Goal: Task Accomplishment & Management: Complete application form

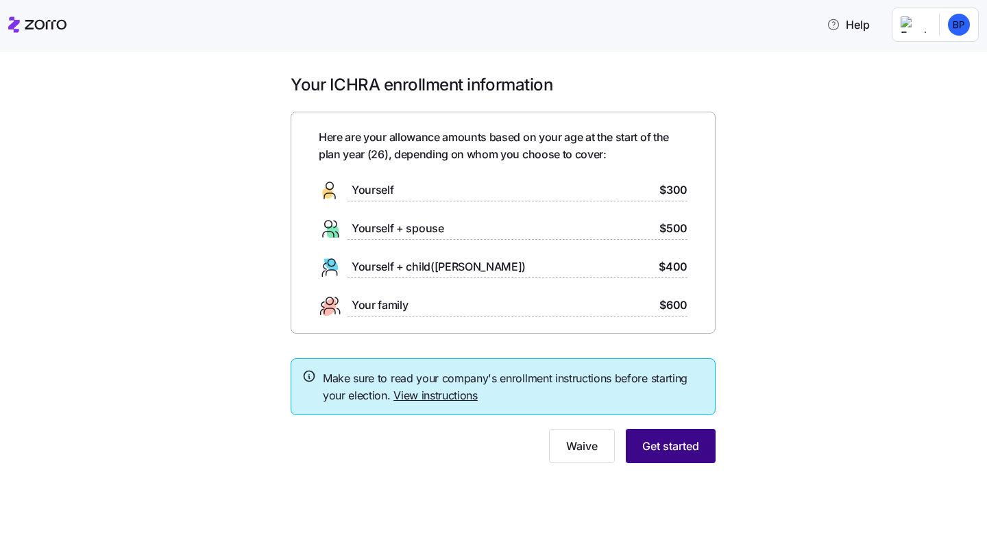
click at [691, 454] on span "Get started" at bounding box center [671, 446] width 57 height 16
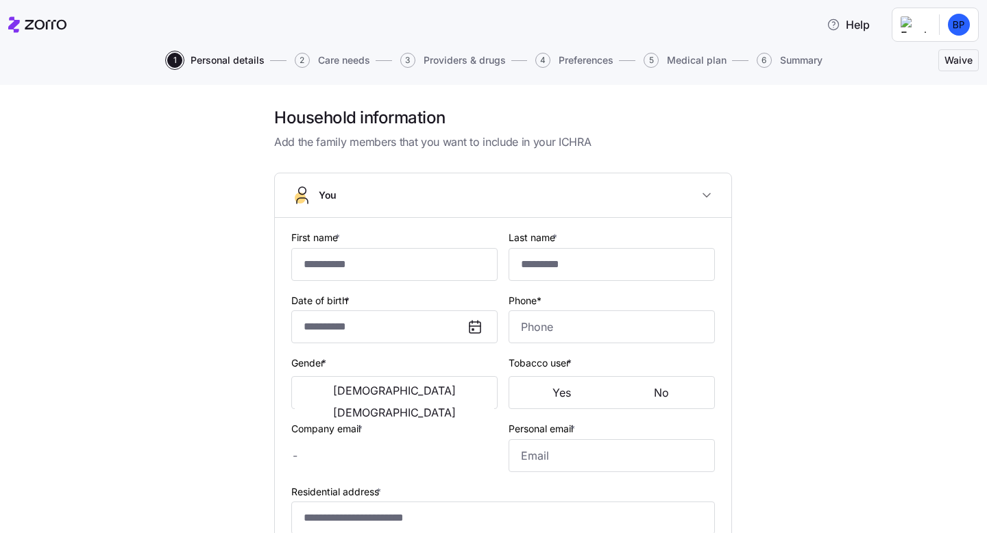
type input "********"
type input "******"
type input "[PERSON_NAME][EMAIL_ADDRESS][DOMAIN_NAME]"
type input "[EMAIL_ADDRESS][DOMAIN_NAME]"
type input "**********"
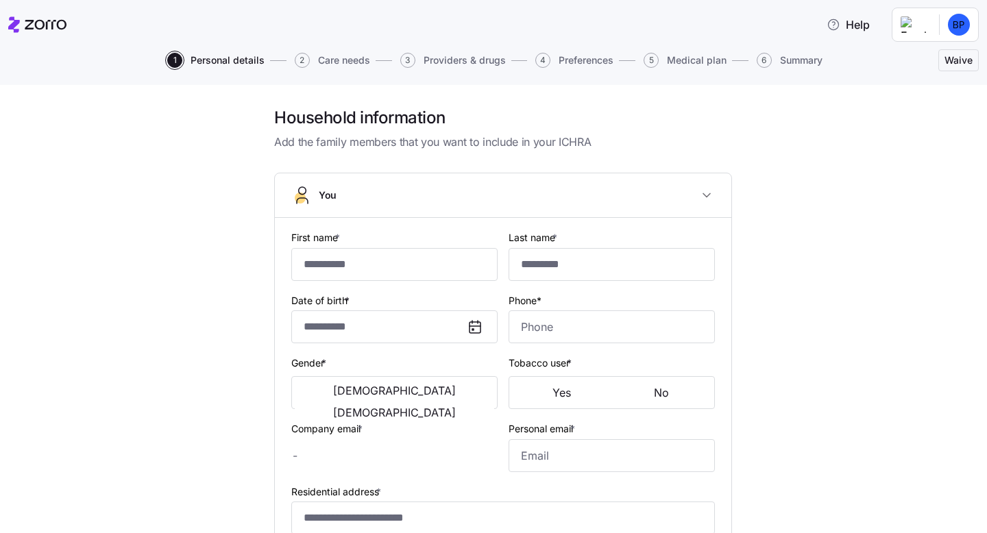
checkbox input "true"
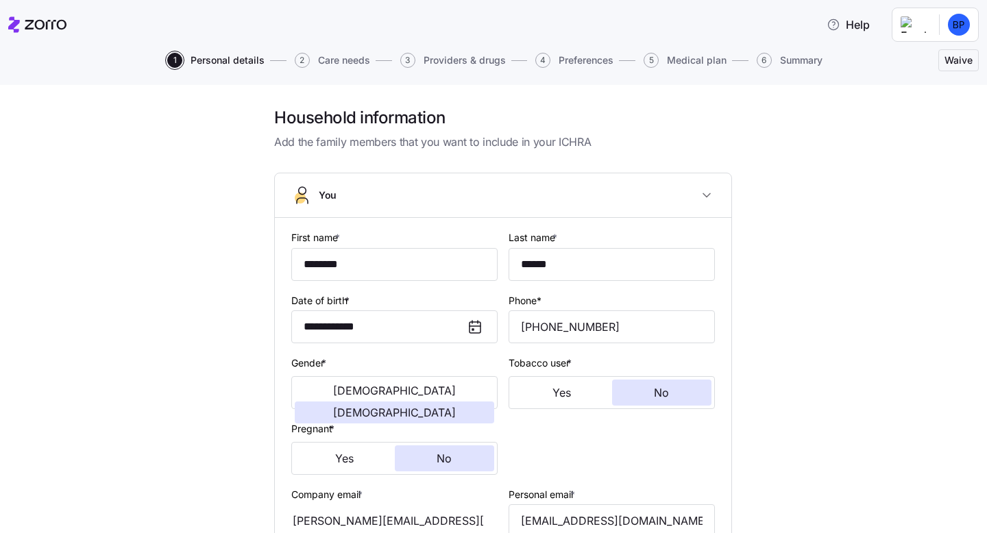
type input "**********"
type input "[PHONE_NUMBER]"
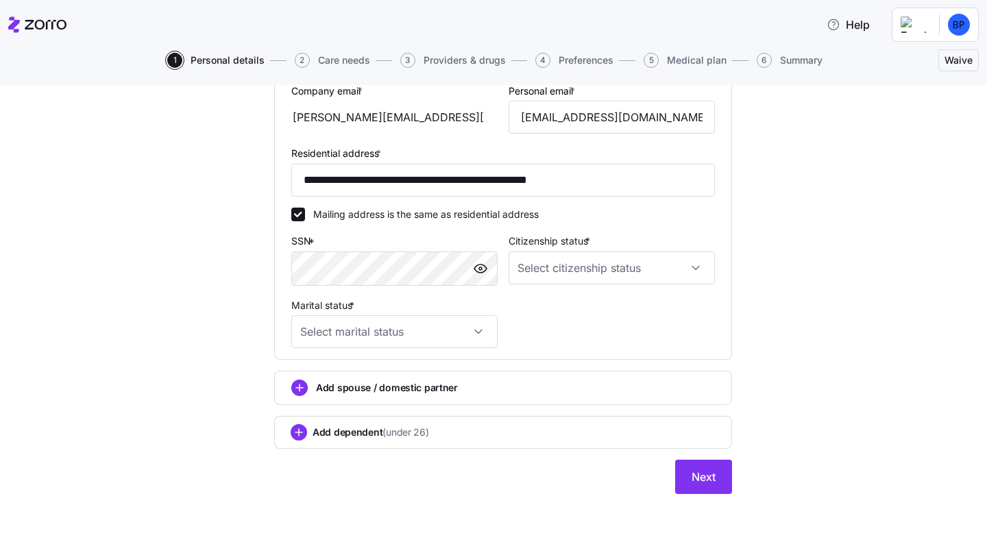
scroll to position [417, 0]
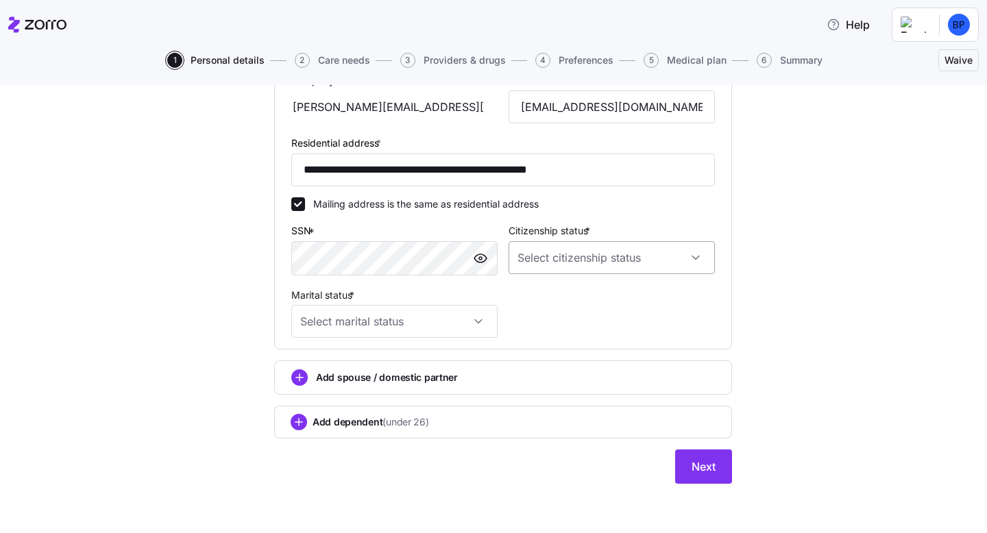
click at [557, 248] on input "Citizenship status *" at bounding box center [612, 257] width 206 height 33
click at [551, 296] on span "[DEMOGRAPHIC_DATA] citizen" at bounding box center [594, 298] width 139 height 15
type input "[DEMOGRAPHIC_DATA] citizen"
click at [451, 329] on input "Marital status *" at bounding box center [394, 321] width 206 height 33
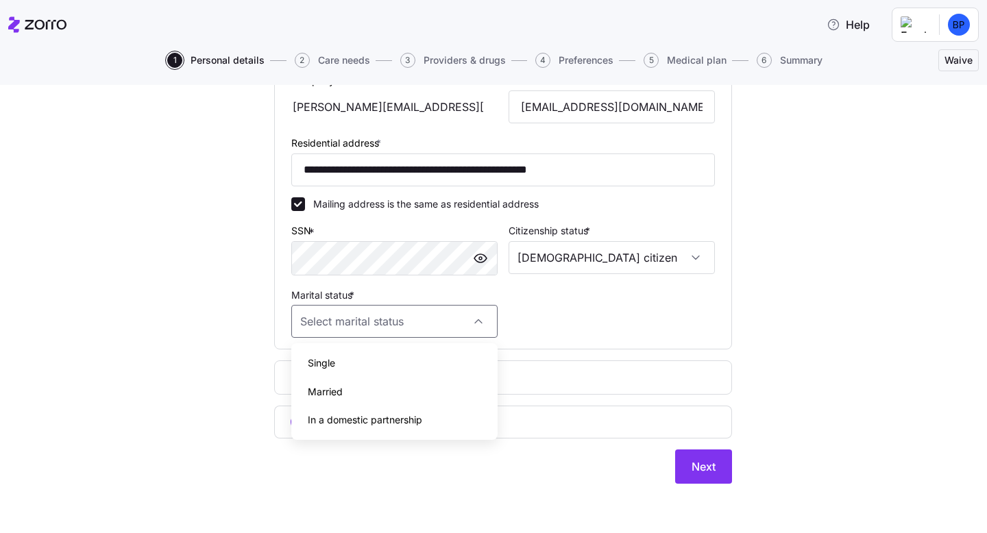
click at [429, 415] on div "In a domestic partnership" at bounding box center [394, 420] width 195 height 29
type input "In a domestic partnership"
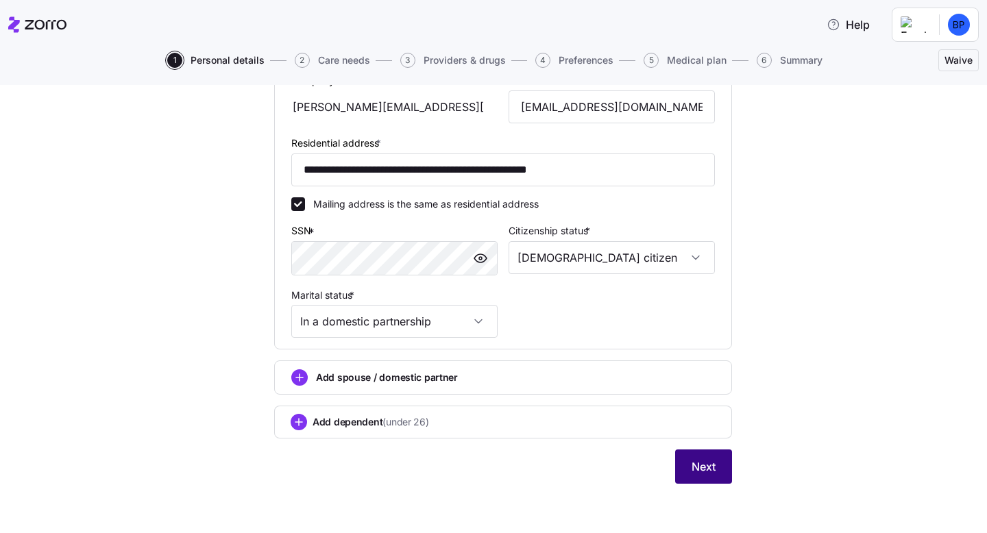
click at [707, 461] on span "Next" at bounding box center [704, 467] width 24 height 16
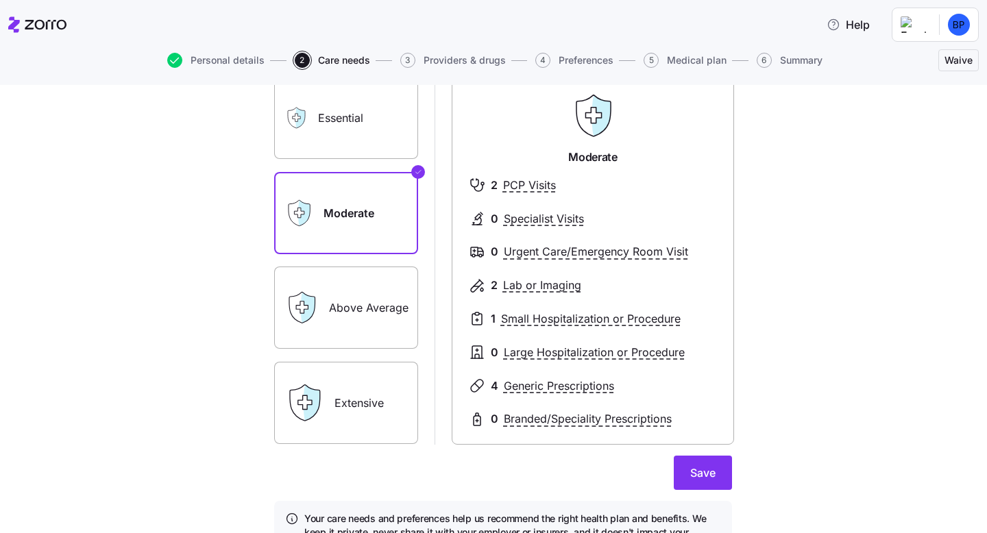
scroll to position [113, 0]
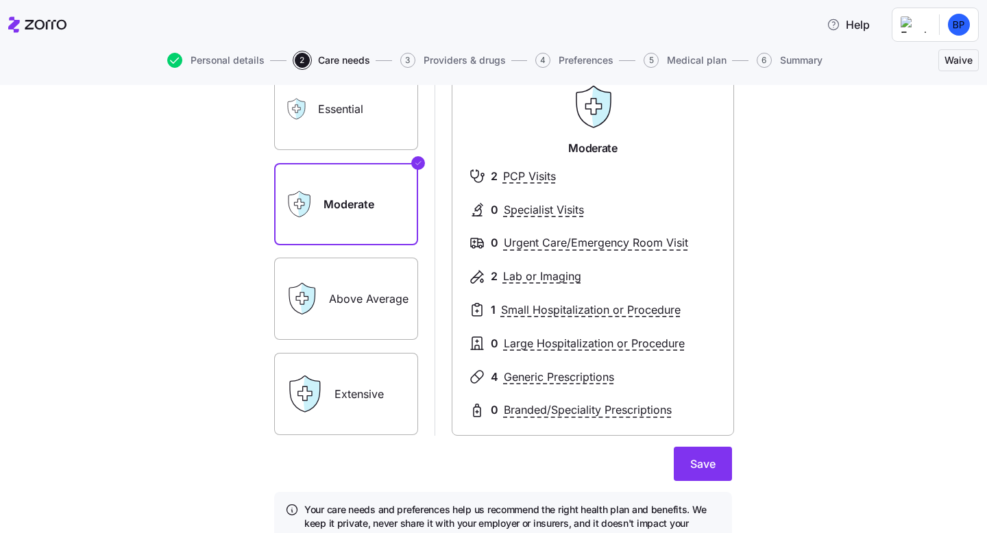
click at [388, 121] on label "Essential" at bounding box center [346, 109] width 144 height 82
click at [0, 0] on input "Essential" at bounding box center [0, 0] width 0 height 0
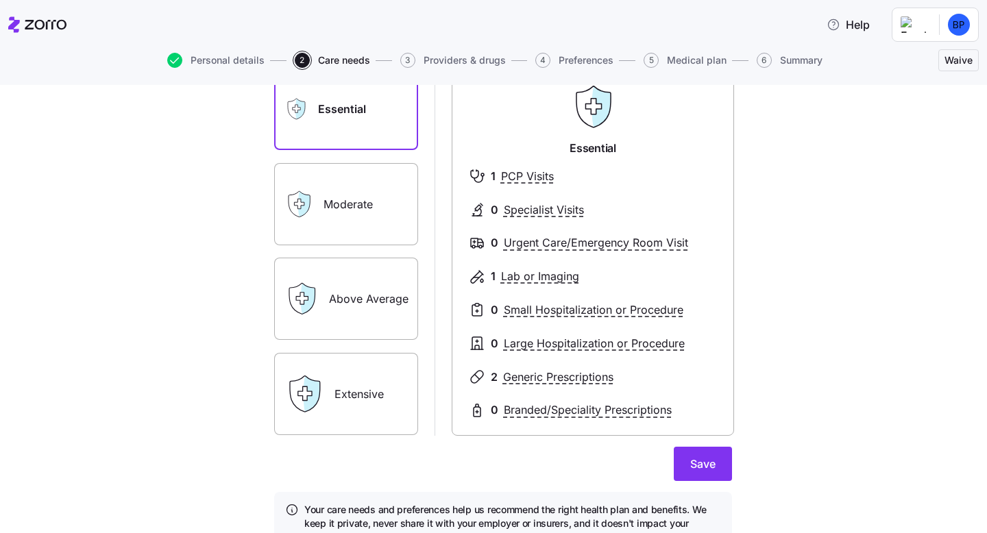
click at [363, 298] on label "Above Average" at bounding box center [346, 299] width 144 height 82
click at [0, 0] on input "Above Average" at bounding box center [0, 0] width 0 height 0
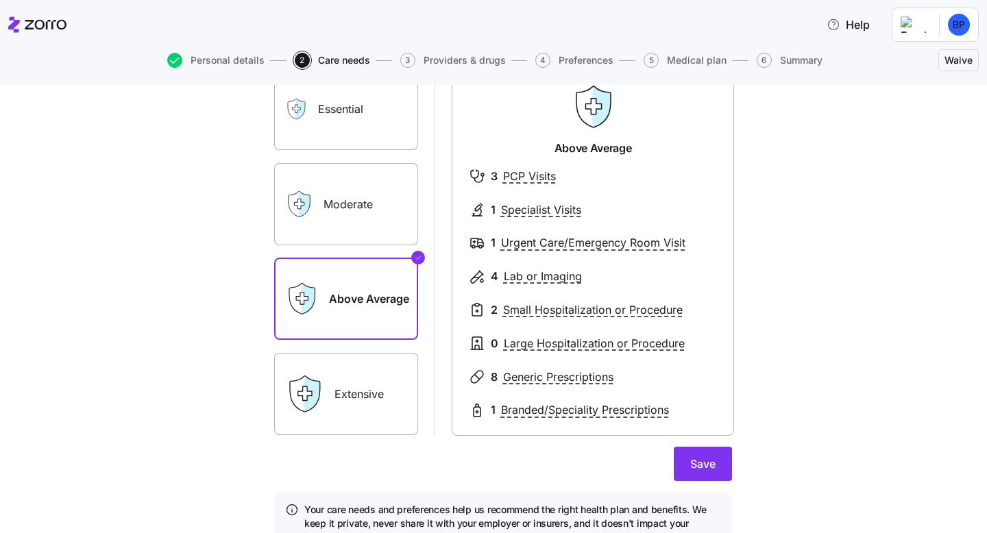
click at [379, 127] on label "Essential" at bounding box center [346, 109] width 144 height 82
click at [0, 0] on input "Essential" at bounding box center [0, 0] width 0 height 0
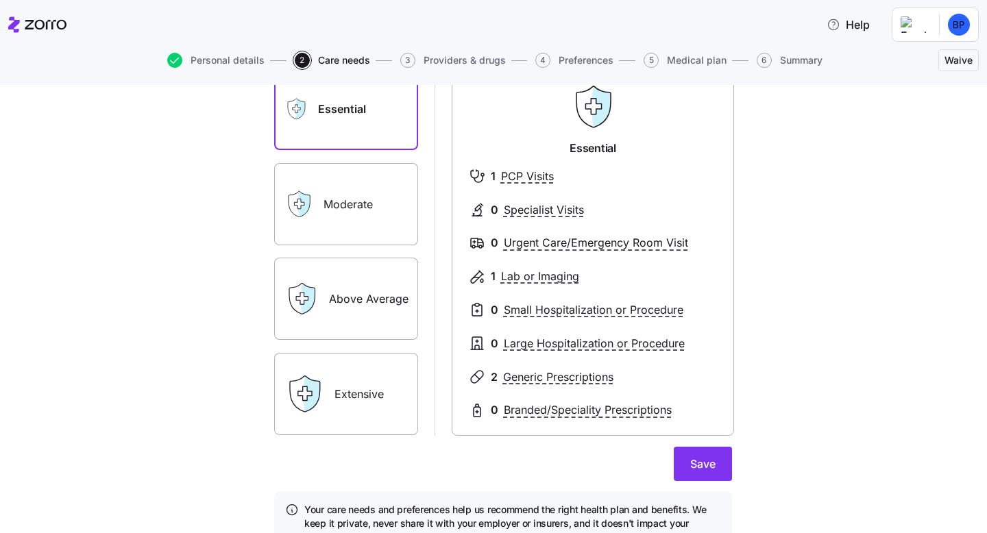
click at [370, 200] on label "Moderate" at bounding box center [346, 204] width 144 height 82
click at [0, 0] on input "Moderate" at bounding box center [0, 0] width 0 height 0
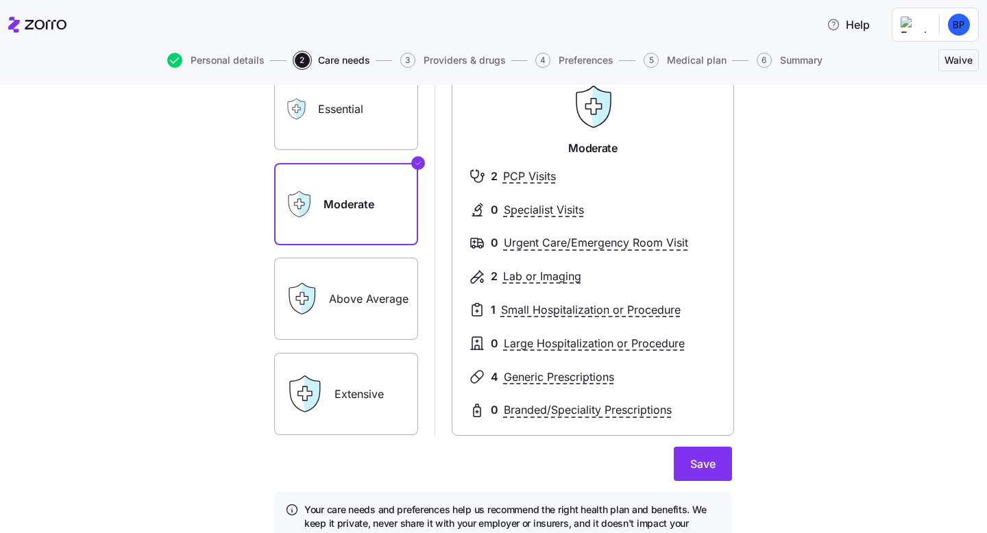
click at [376, 125] on label "Essential" at bounding box center [346, 109] width 144 height 82
click at [0, 0] on input "Essential" at bounding box center [0, 0] width 0 height 0
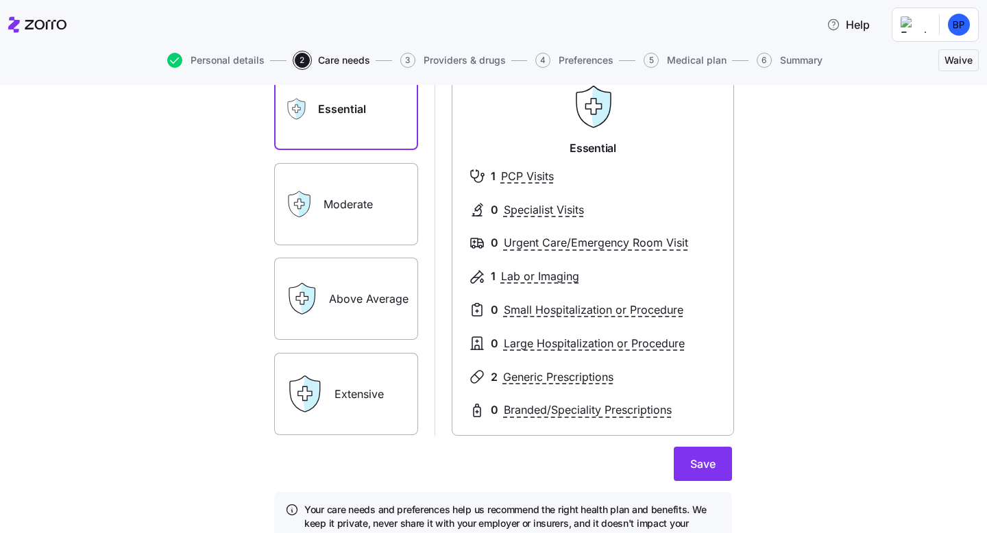
click at [311, 296] on icon at bounding box center [308, 299] width 14 height 31
click at [374, 288] on label "Above Average" at bounding box center [346, 299] width 144 height 82
click at [0, 0] on input "Above Average" at bounding box center [0, 0] width 0 height 0
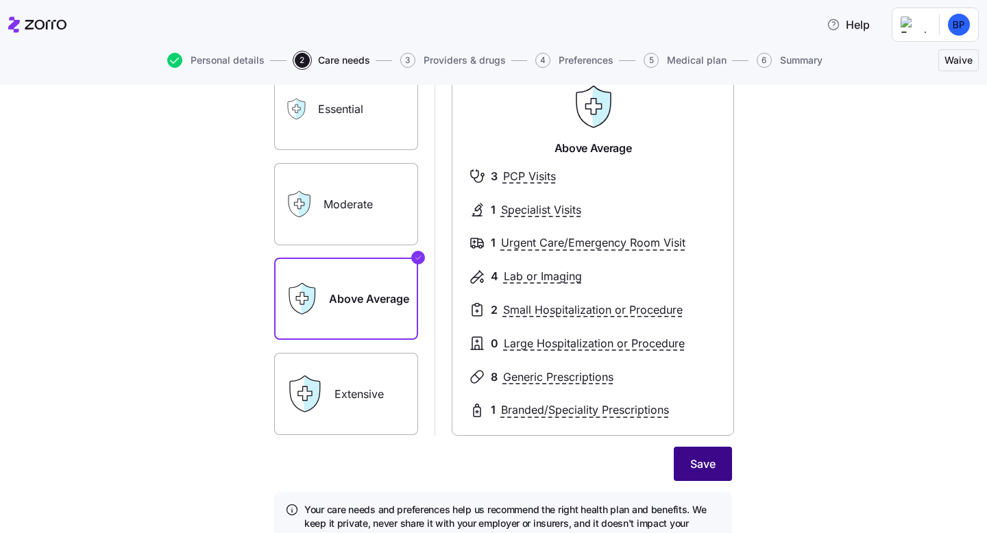
click at [699, 466] on span "Save" at bounding box center [703, 464] width 25 height 16
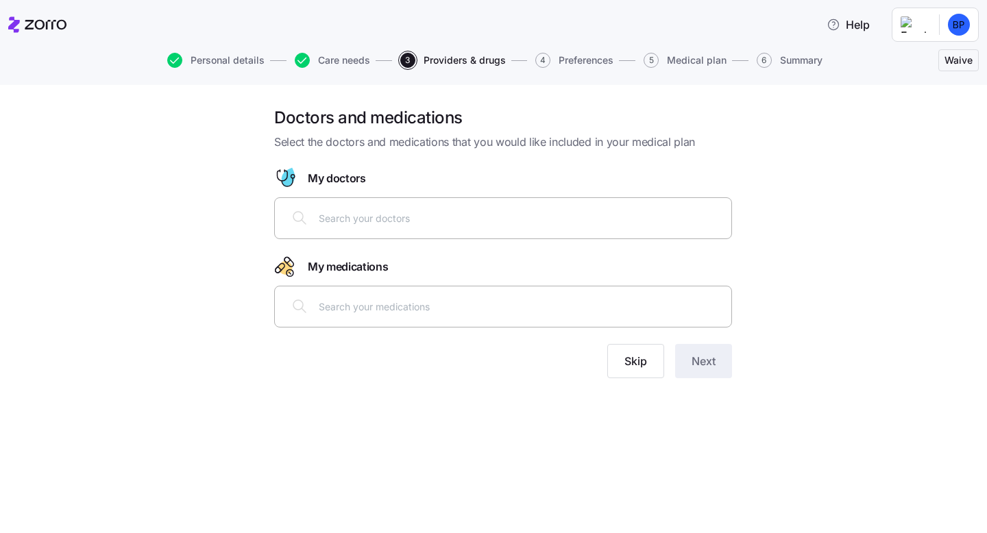
click at [392, 226] on div at bounding box center [503, 218] width 440 height 33
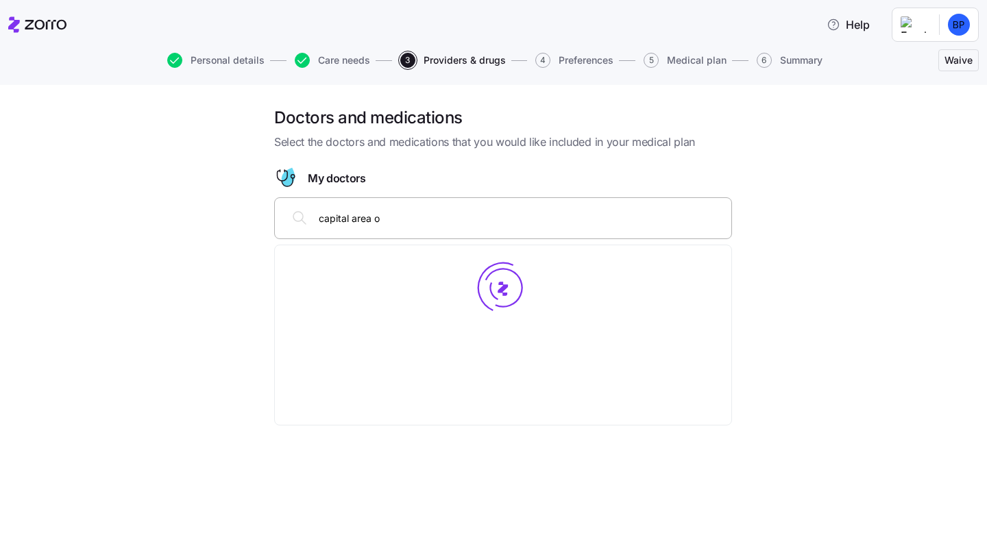
type input "capital area ob"
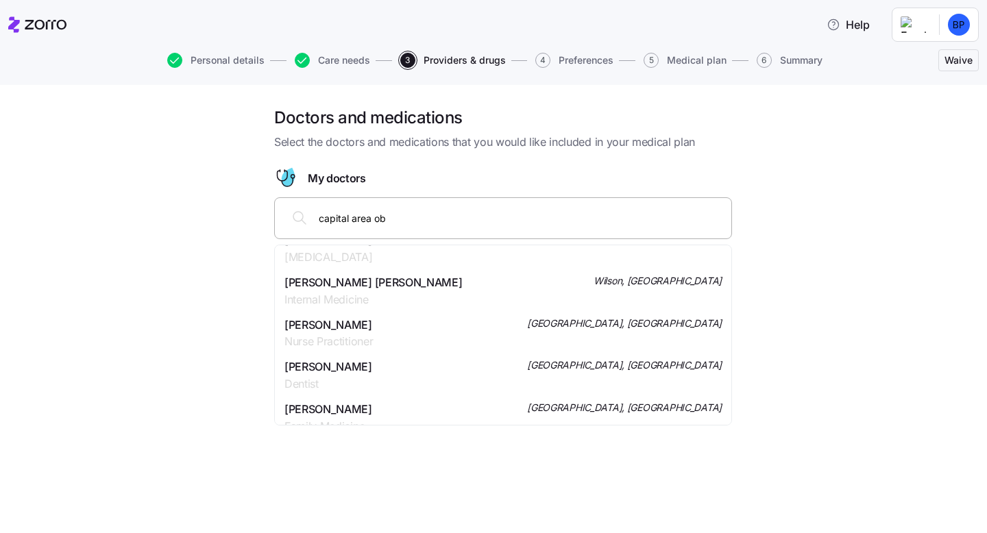
scroll to position [73, 0]
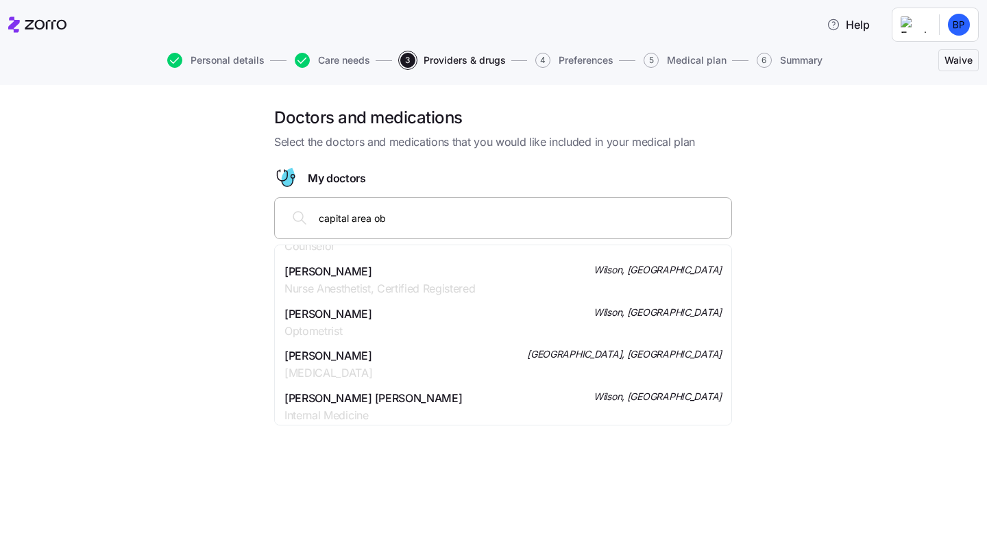
click at [420, 217] on input "capital area ob" at bounding box center [521, 218] width 405 height 15
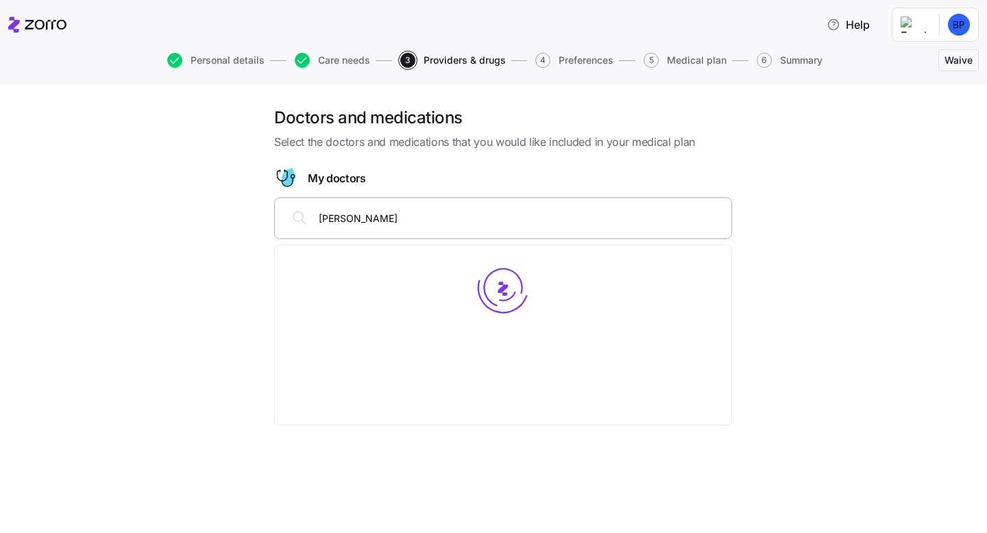
scroll to position [0, 0]
type input "[PERSON_NAME]"
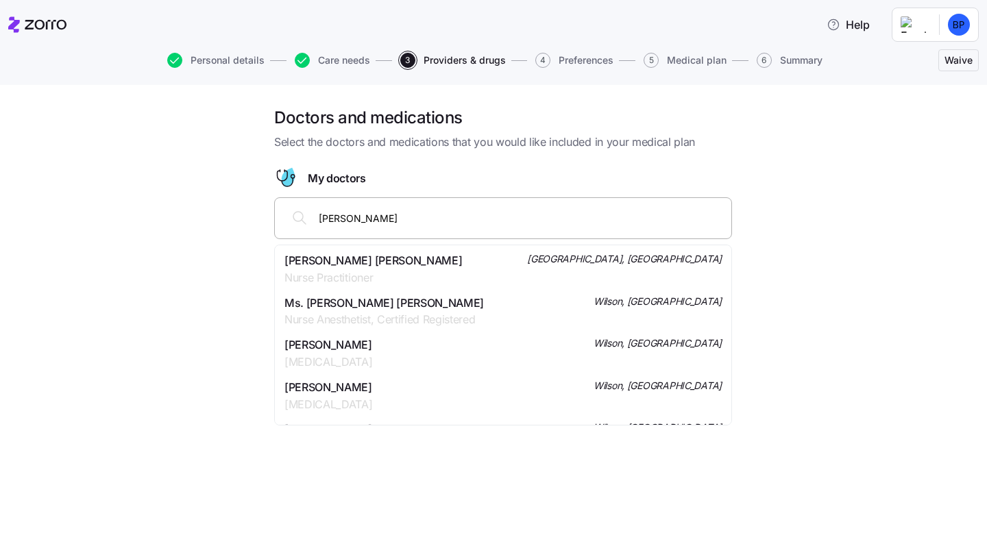
click at [404, 283] on span "Nurse Practitioner" at bounding box center [374, 277] width 178 height 17
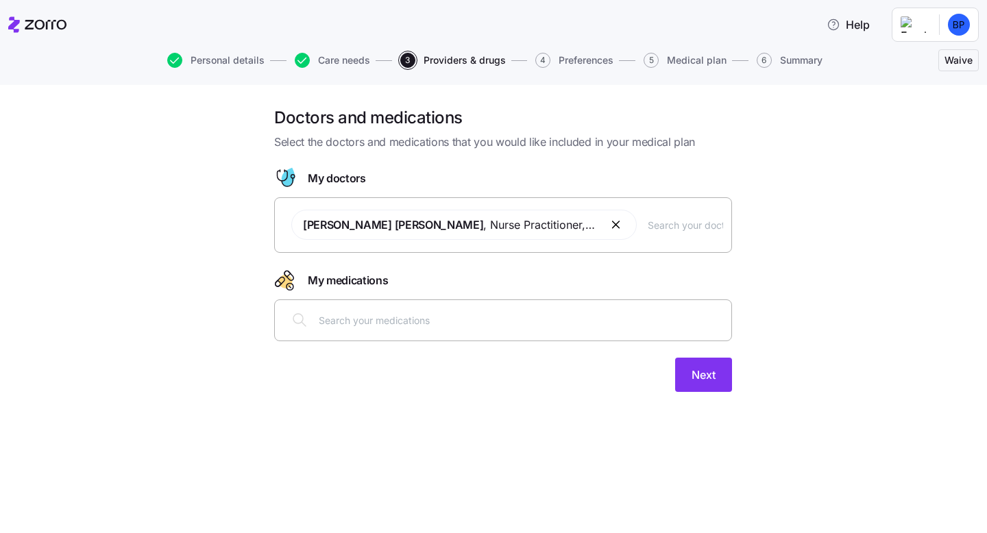
click at [404, 328] on div at bounding box center [503, 320] width 440 height 33
type input "[MEDICAL_DATA] fe"
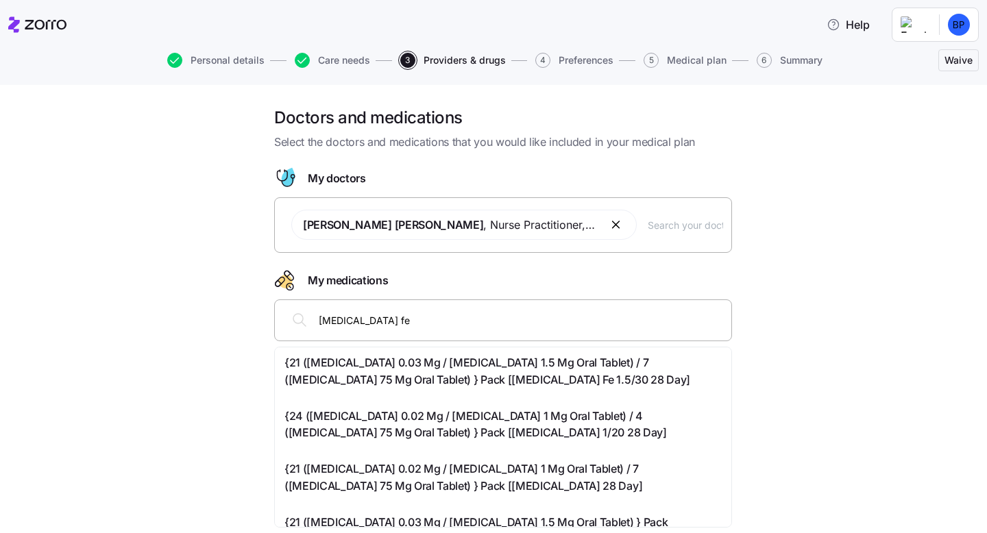
click at [549, 423] on span "{24 ([MEDICAL_DATA] 0.02 Mg / [MEDICAL_DATA] 1 Mg Oral Tablet) / 4 ([MEDICAL_DA…" at bounding box center [503, 425] width 437 height 34
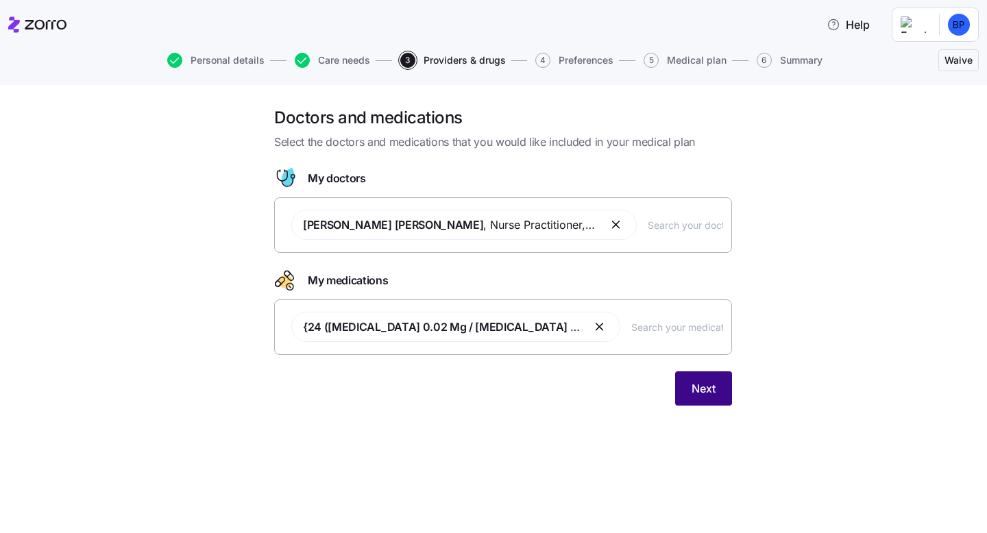
click at [704, 392] on span "Next" at bounding box center [704, 389] width 24 height 16
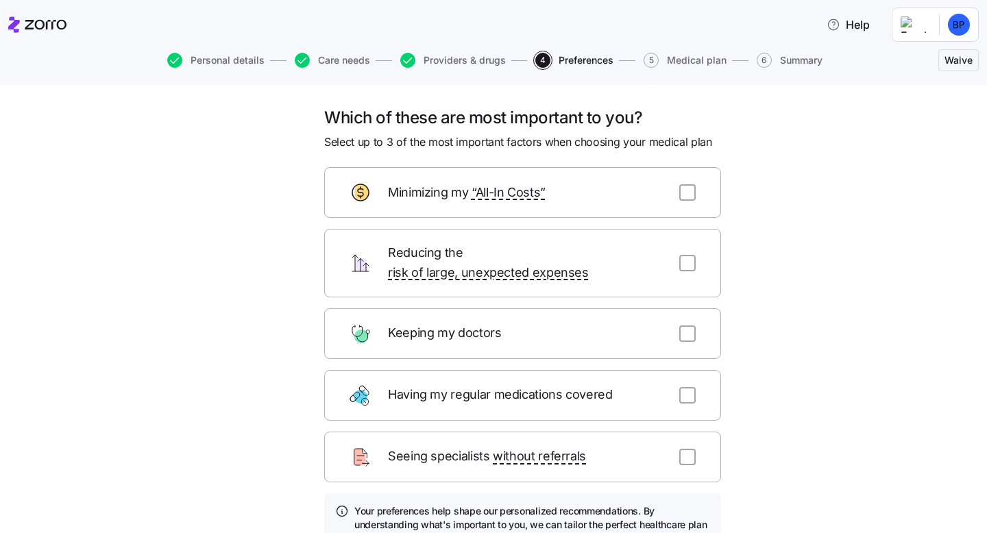
click at [695, 326] on div at bounding box center [688, 334] width 16 height 16
click at [689, 326] on input "checkbox" at bounding box center [688, 334] width 16 height 16
checkbox input "true"
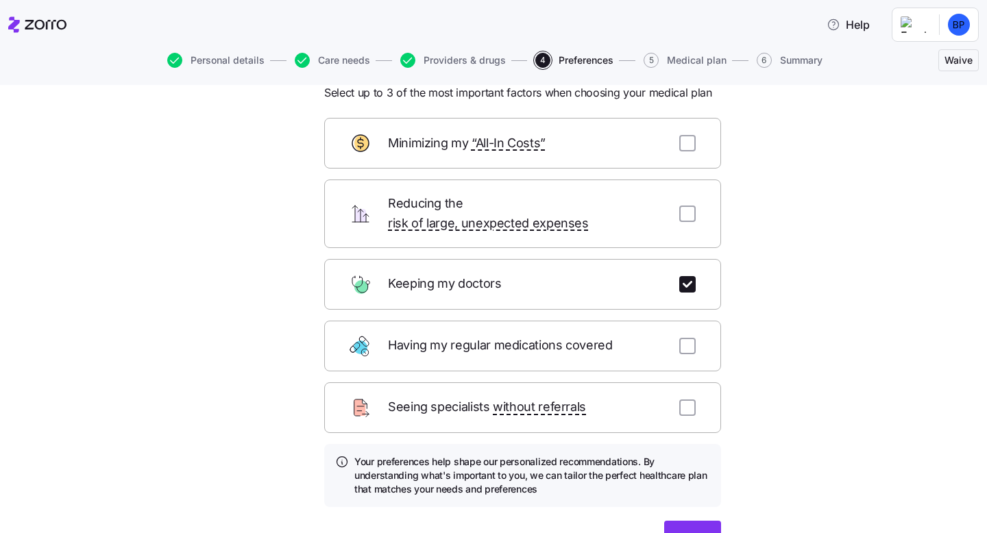
scroll to position [34, 0]
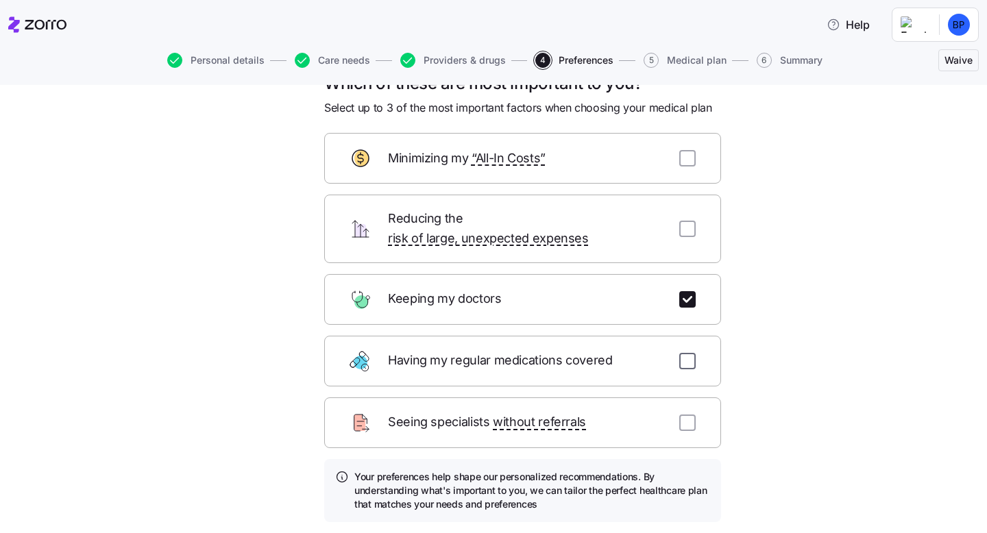
click at [693, 353] on input "checkbox" at bounding box center [688, 361] width 16 height 16
checkbox input "true"
click at [695, 167] on div "Minimizing my “All-In Costs”" at bounding box center [522, 158] width 397 height 51
click at [692, 162] on input "checkbox" at bounding box center [688, 158] width 16 height 16
checkbox input "true"
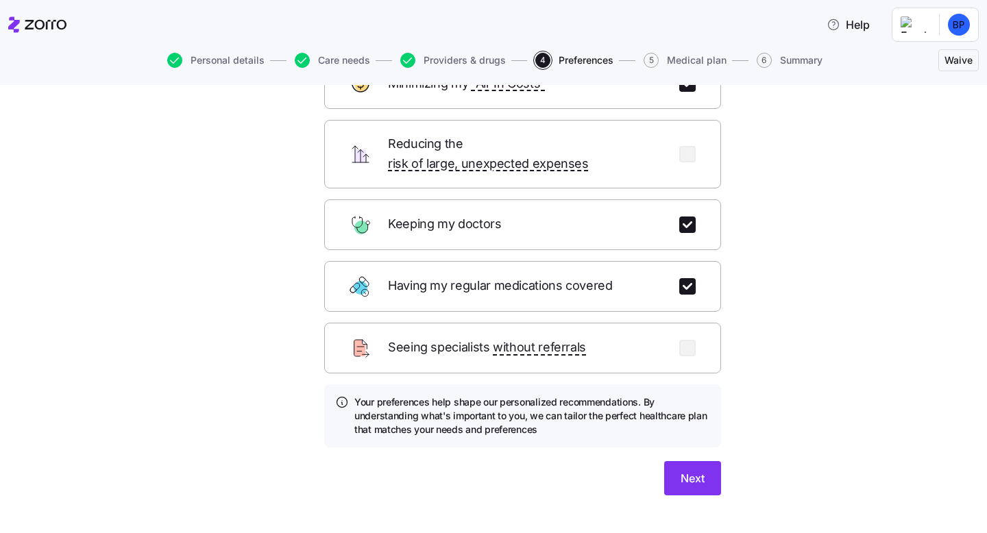
scroll to position [120, 0]
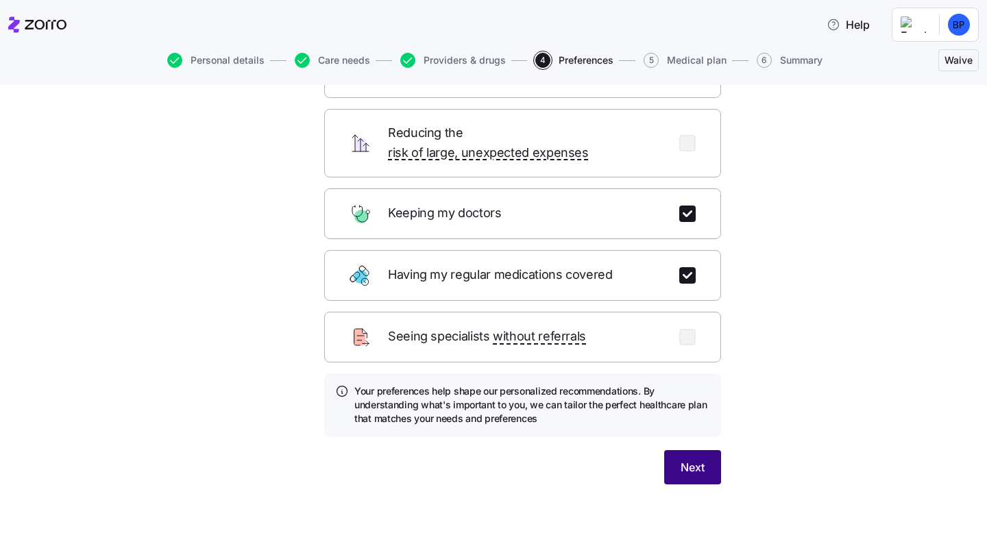
click at [697, 459] on span "Next" at bounding box center [693, 467] width 24 height 16
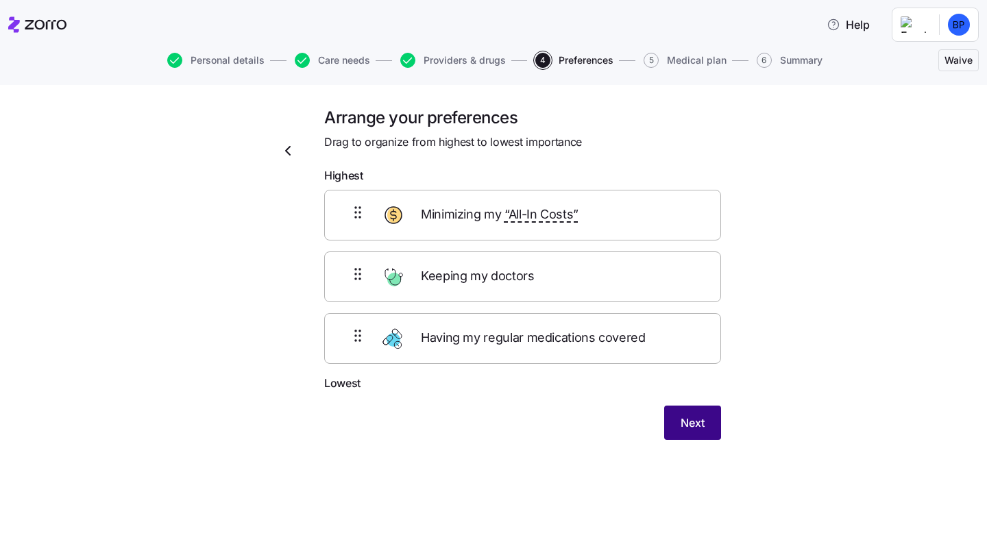
scroll to position [0, 0]
click at [681, 422] on span "Next" at bounding box center [693, 423] width 24 height 16
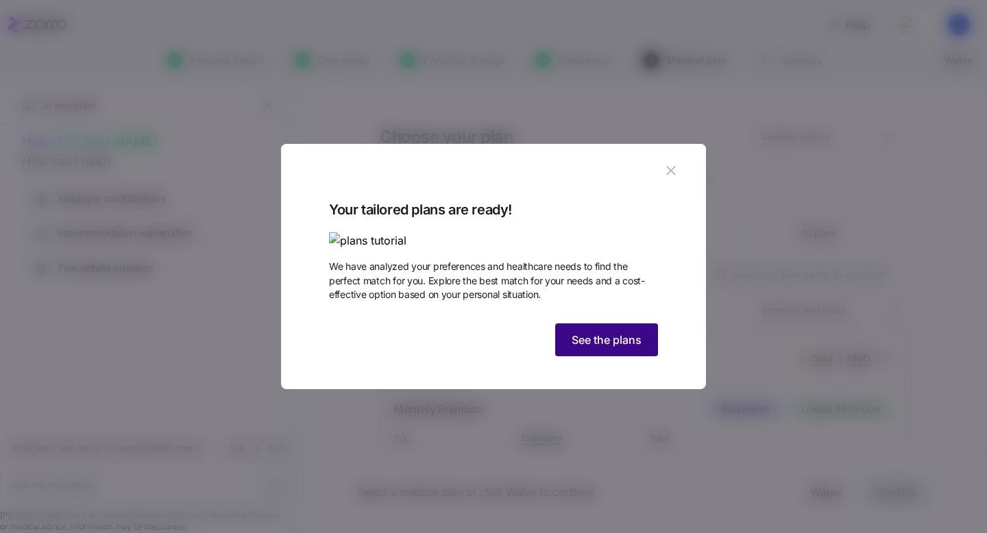
click at [614, 348] on span "See the plans" at bounding box center [607, 340] width 70 height 16
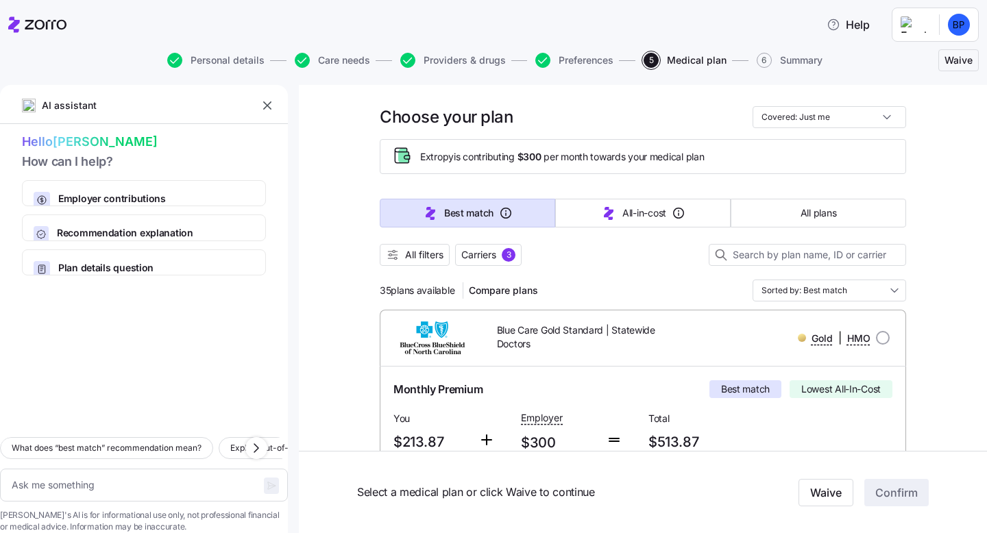
scroll to position [22, 0]
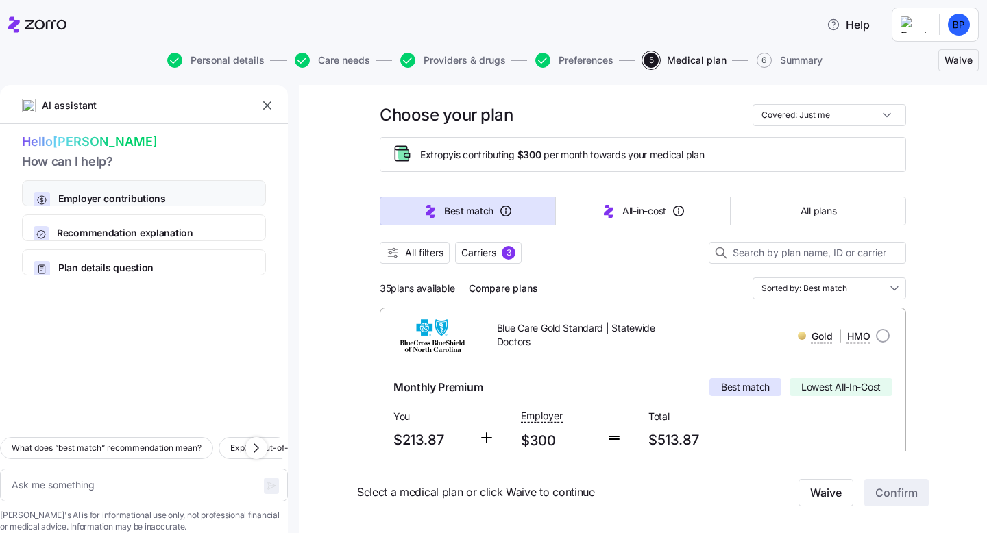
click at [202, 191] on div "Employer contributions How your company's payments affect your costs" at bounding box center [144, 193] width 244 height 26
type textarea "x"
type textarea "Can you explain how my employer contributions work and how they affect my month…"
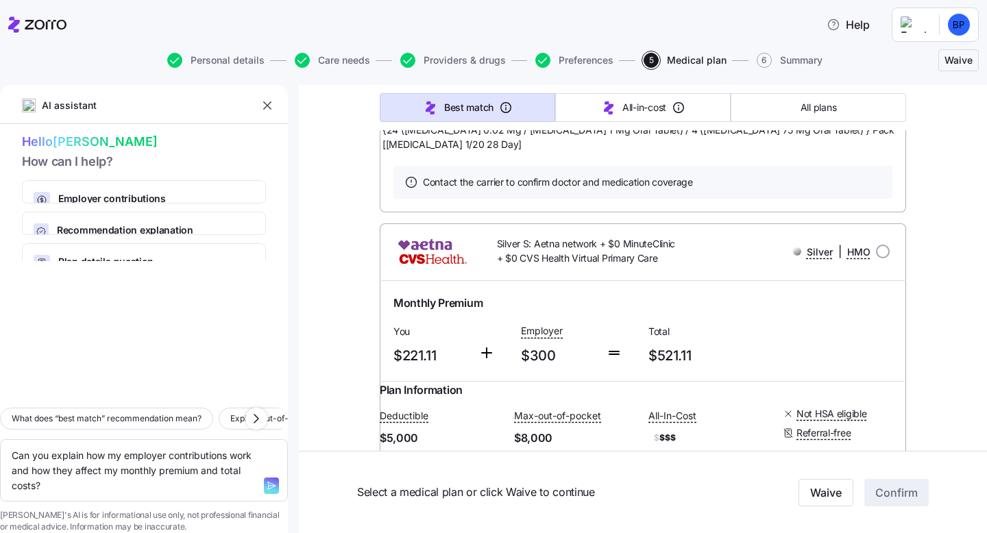
scroll to position [6501, 0]
click at [835, 497] on span "Waive" at bounding box center [827, 493] width 32 height 16
type textarea "x"
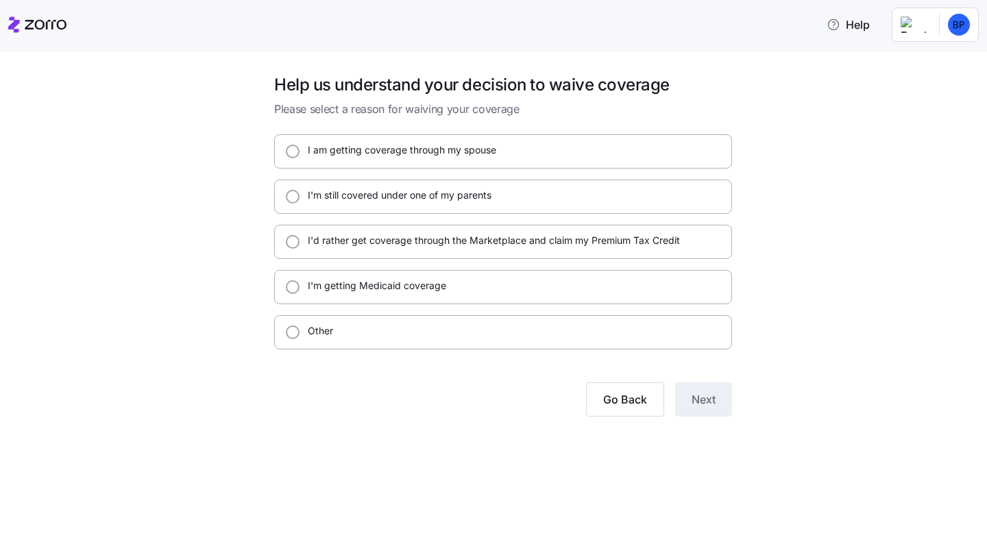
click at [413, 324] on div "Other" at bounding box center [503, 332] width 458 height 34
radio input "true"
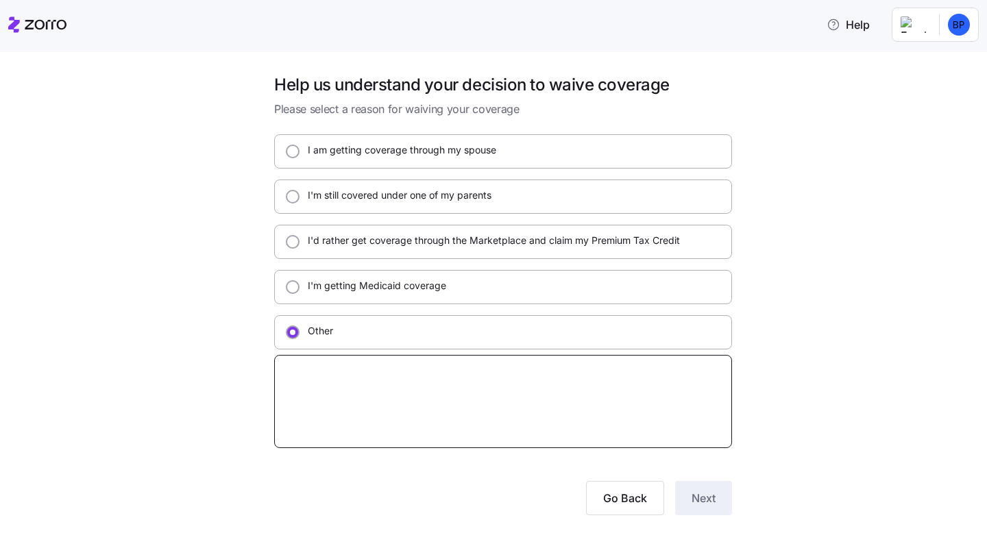
click at [664, 396] on textarea at bounding box center [503, 401] width 458 height 93
type textarea "x"
type textarea "I"
type textarea "x"
type textarea "I"
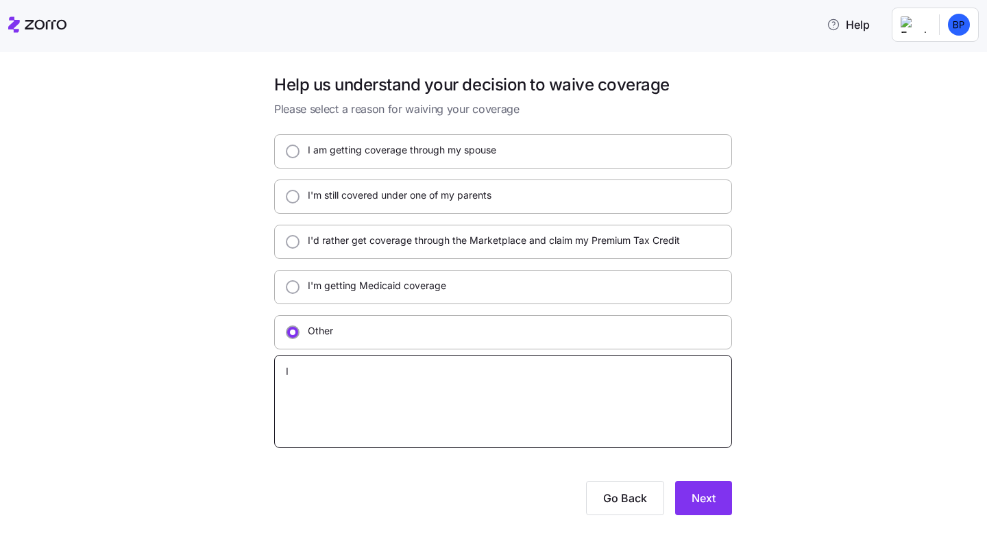
type textarea "x"
type textarea "I"
type textarea "x"
type textarea "I"
type textarea "x"
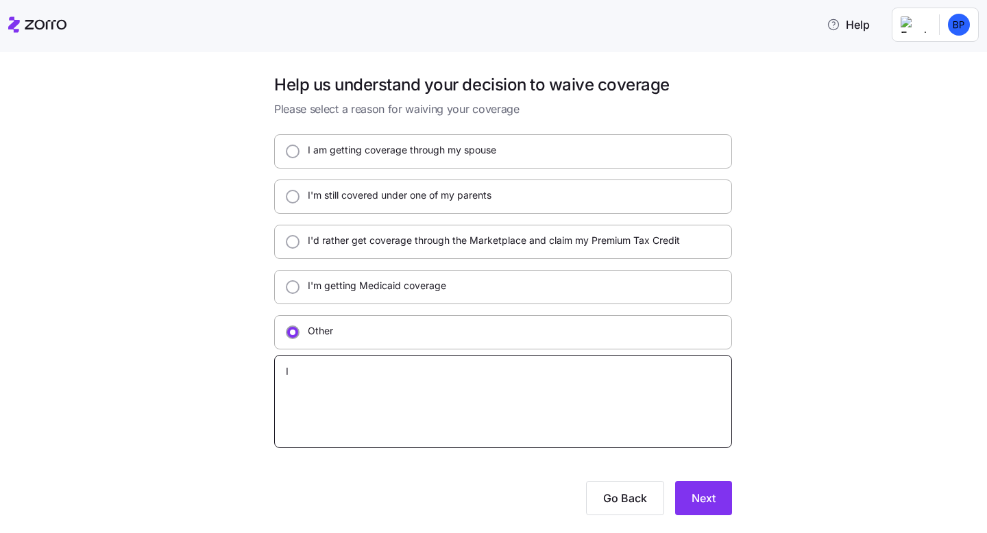
type textarea "I"
type textarea "x"
type textarea "I d"
type textarea "x"
type textarea "I do"
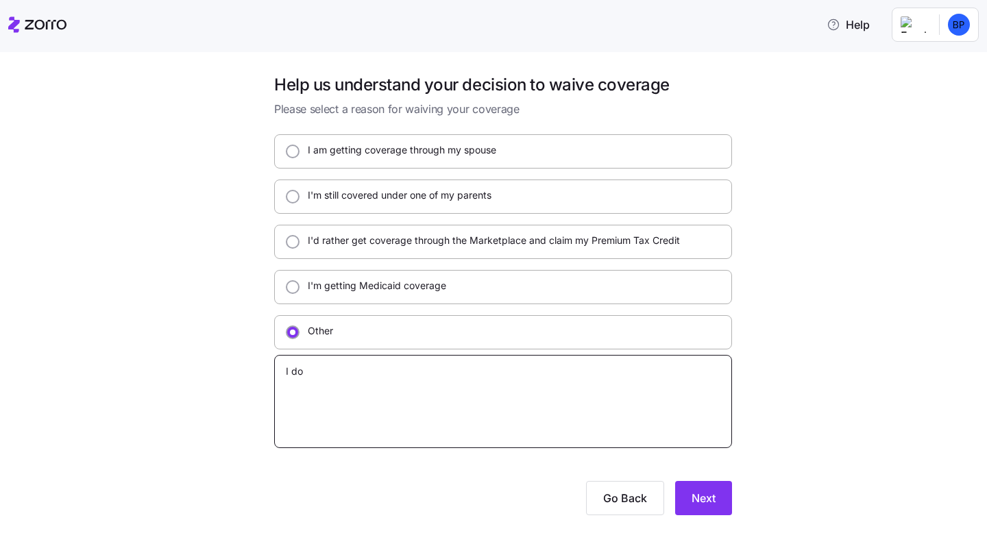
type textarea "x"
type textarea "I do"
type textarea "x"
type textarea "I do n"
type textarea "x"
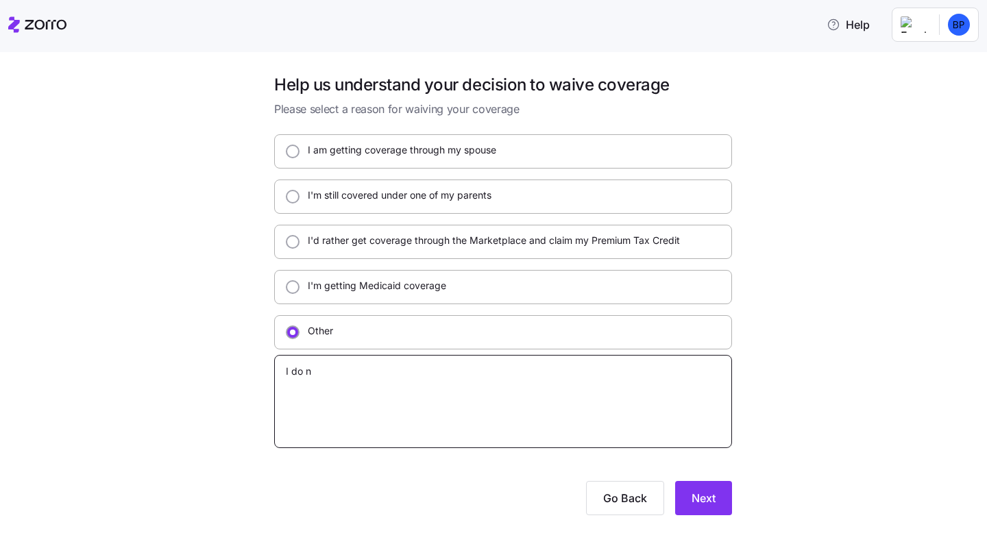
type textarea "I do no"
type textarea "x"
type textarea "I do not"
type textarea "x"
type textarea "I do not"
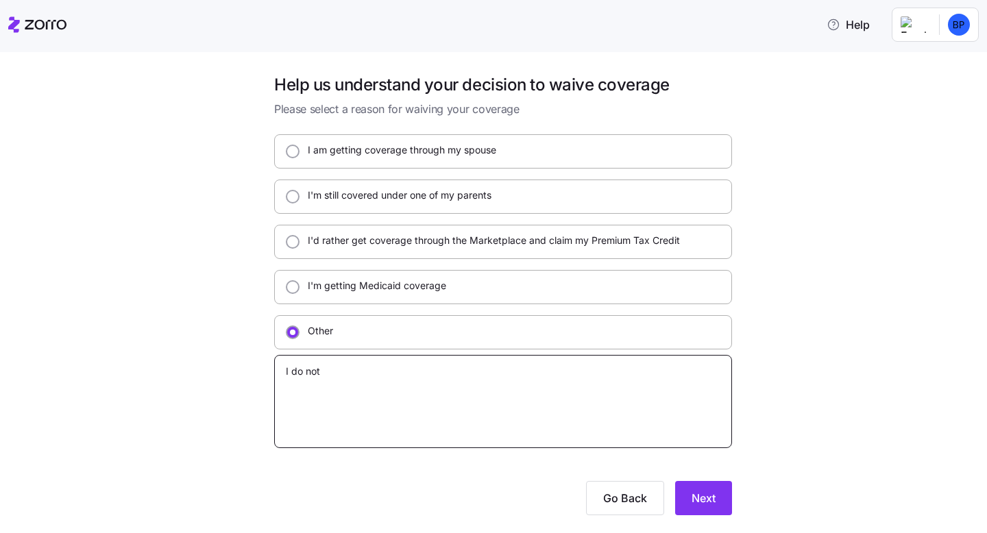
type textarea "x"
type textarea "I do not ha"
type textarea "x"
type textarea "I do not hav"
type textarea "x"
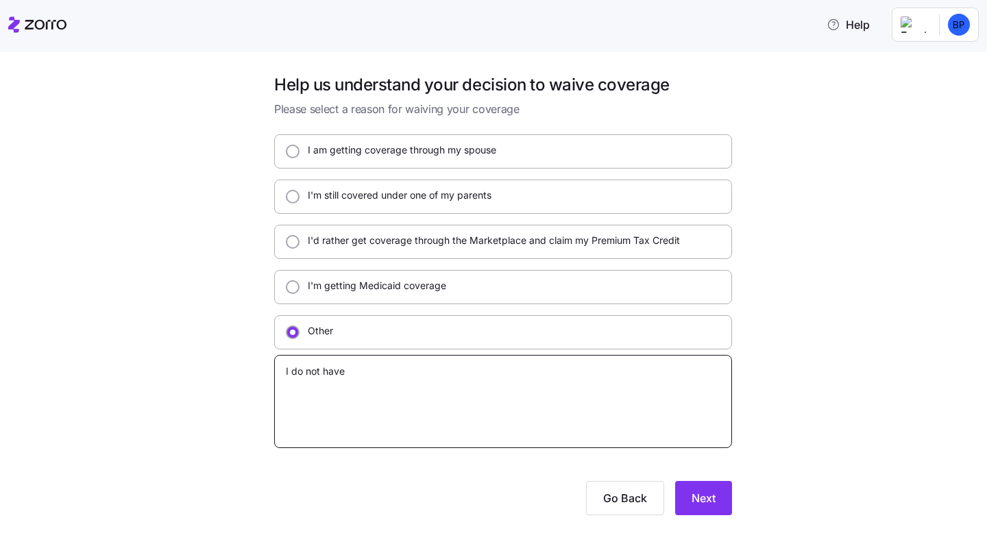
type textarea "I do not have"
type textarea "x"
type textarea "I do not have a"
type textarea "x"
type textarea "I do not have an"
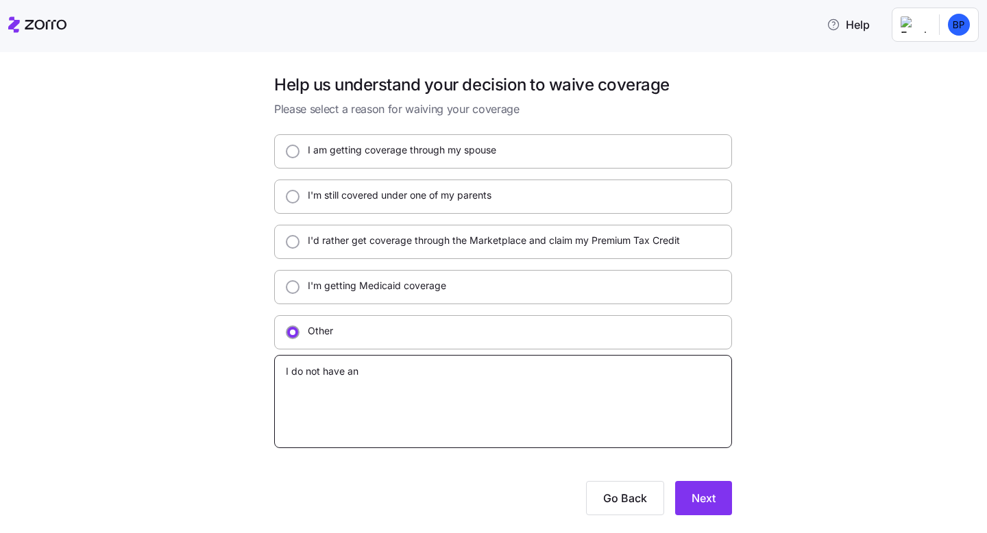
type textarea "x"
type textarea "I do not have a"
type textarea "x"
type textarea "I do not have a"
type textarea "x"
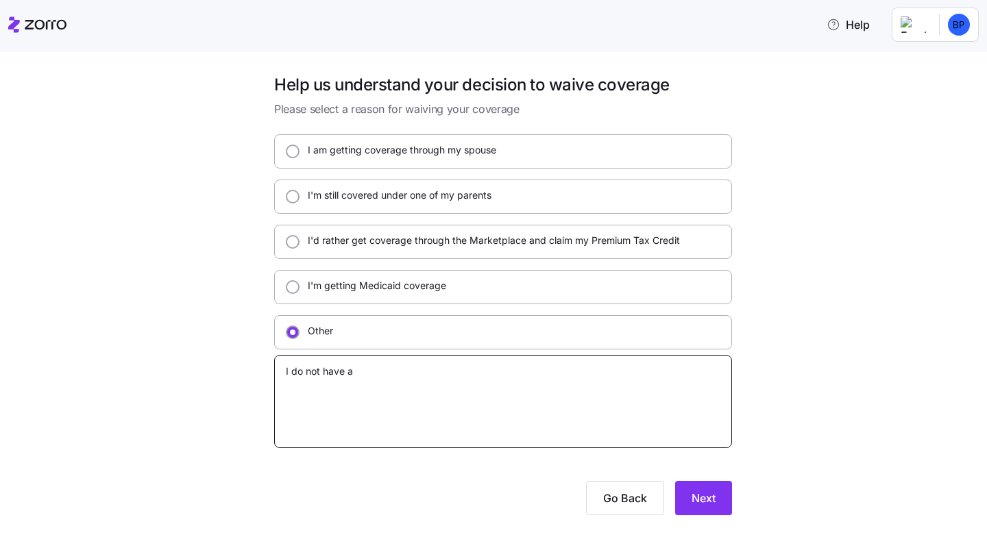
type textarea "I do not have a n"
type textarea "x"
type textarea "I do not have a ne"
type textarea "x"
type textarea "I do not have a nee"
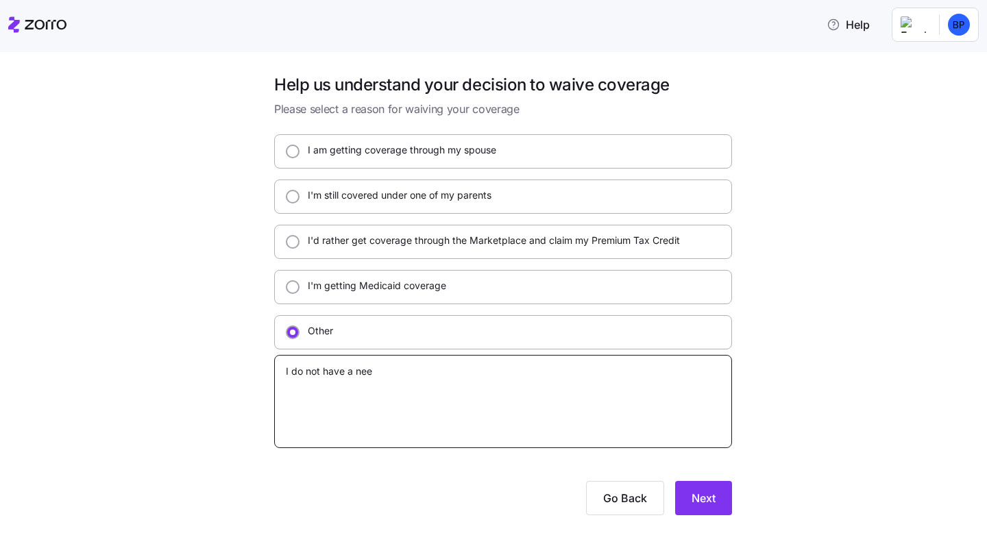
type textarea "x"
type textarea "I do not have a need"
type textarea "x"
type textarea "I do not have a need"
type textarea "x"
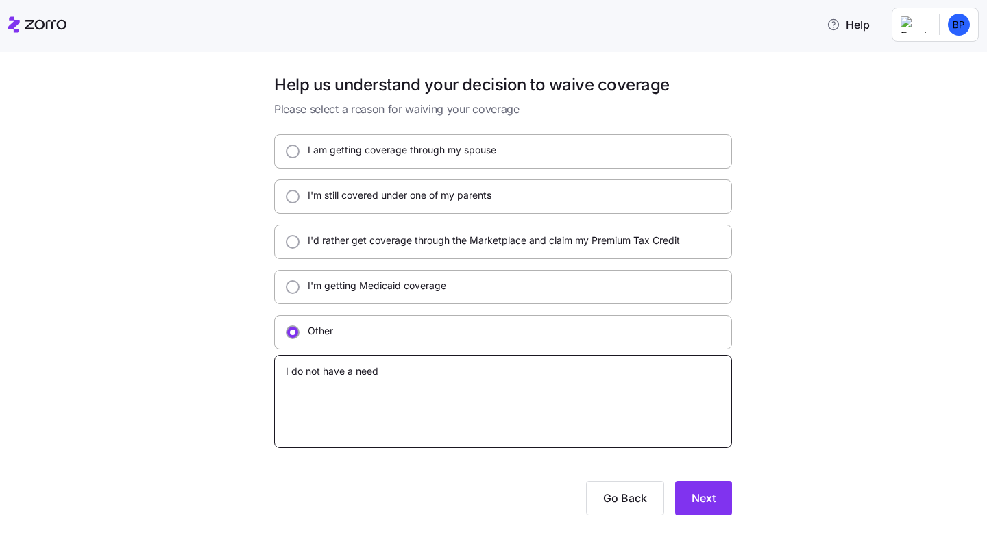
type textarea "I do not have a need a"
type textarea "x"
type textarea "I do not have a need at"
type textarea "x"
type textarea "I do not have a need at"
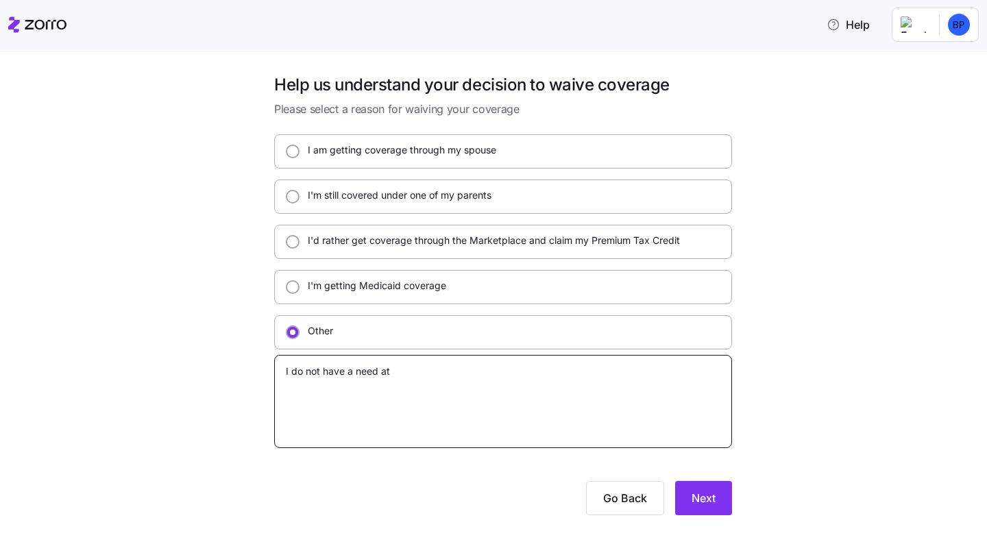
type textarea "x"
type textarea "I do not have a need at t"
type textarea "x"
type textarea "I do not have a need at th"
type textarea "x"
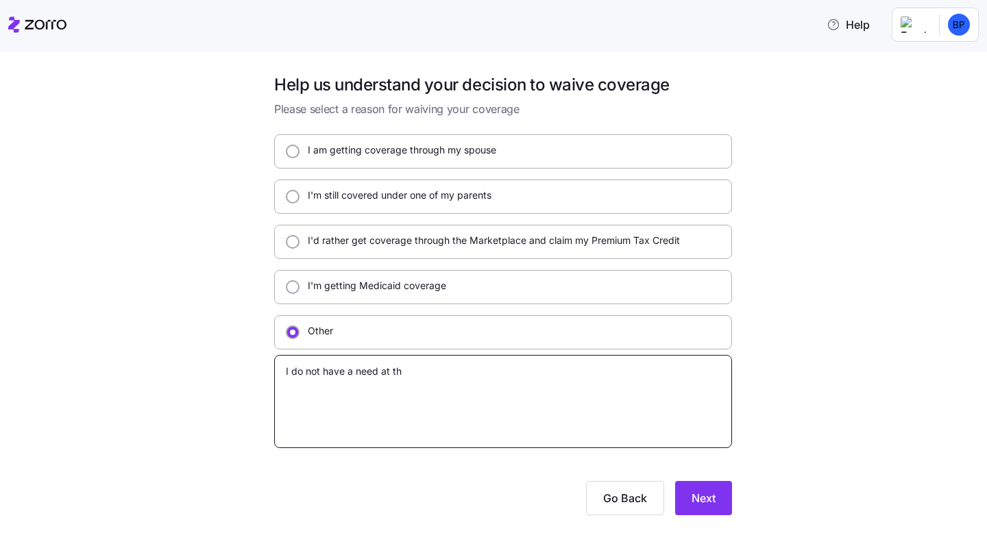
type textarea "I do not have a need at thi"
type textarea "x"
type textarea "I do not have a need at this"
type textarea "x"
type textarea "I do not have a need at this"
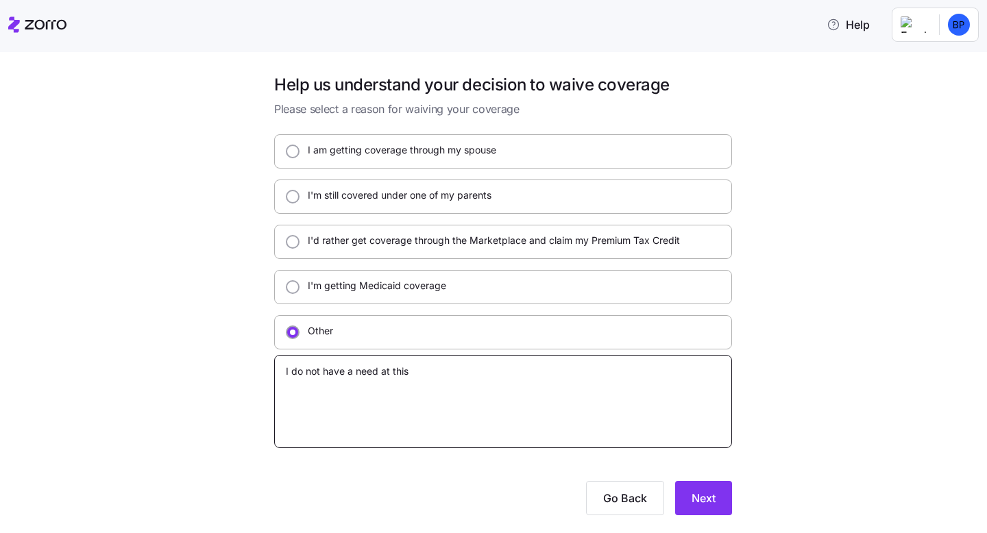
type textarea "x"
type textarea "I do not have a need at this t"
type textarea "x"
type textarea "I do not have a need at this ti"
type textarea "x"
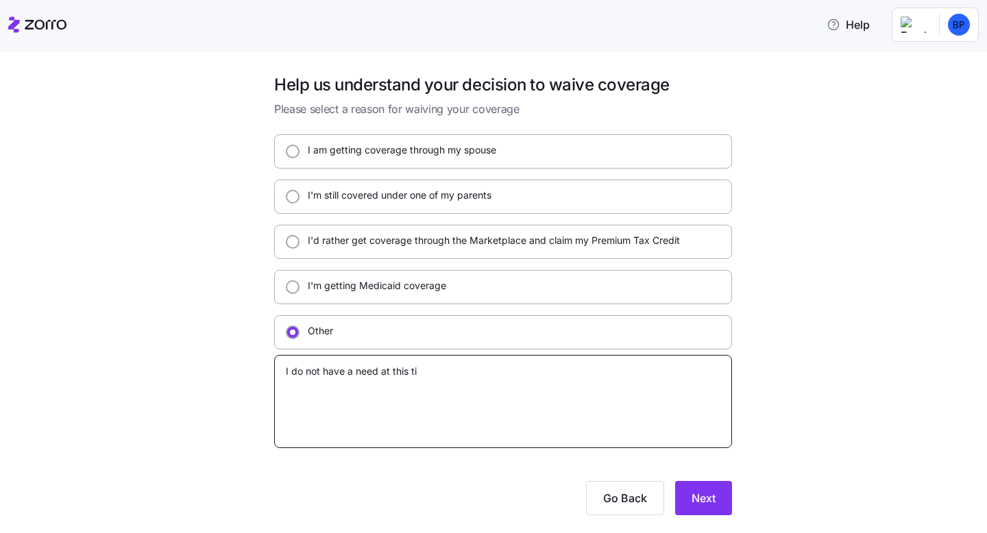
type textarea "I do not have a need at this [PERSON_NAME]"
type textarea "x"
type textarea "I do not have a need at this time"
type textarea "x"
type textarea "I do not have a need at this time,"
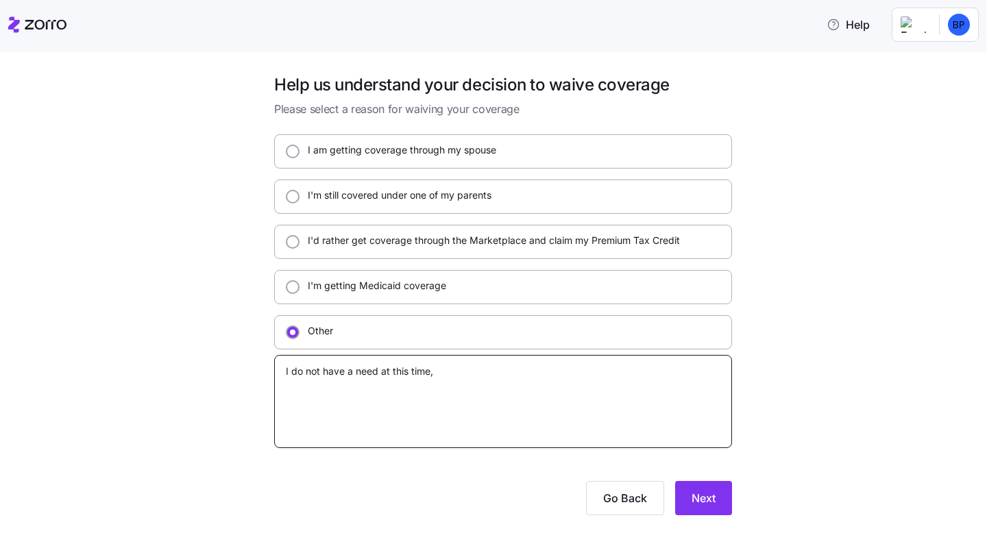
type textarea "x"
type textarea "I do not have a need at this time, a"
type textarea "x"
type textarea "I do not have a need at this time, al"
type textarea "x"
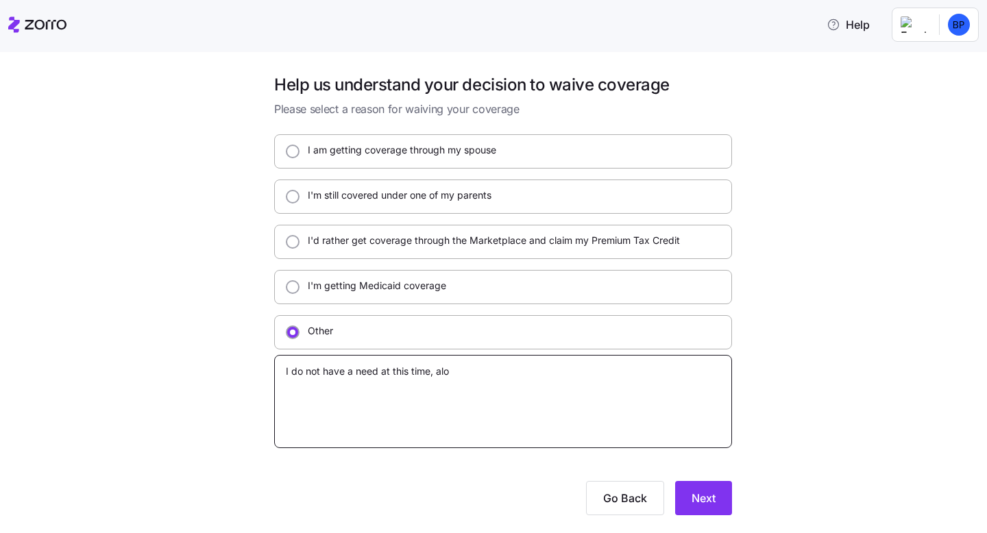
type textarea "I do not have a need at this time, alon"
type textarea "x"
type textarea "I do not have a need at this time, along"
type textarea "x"
type textarea "I do not have a need at this time, along"
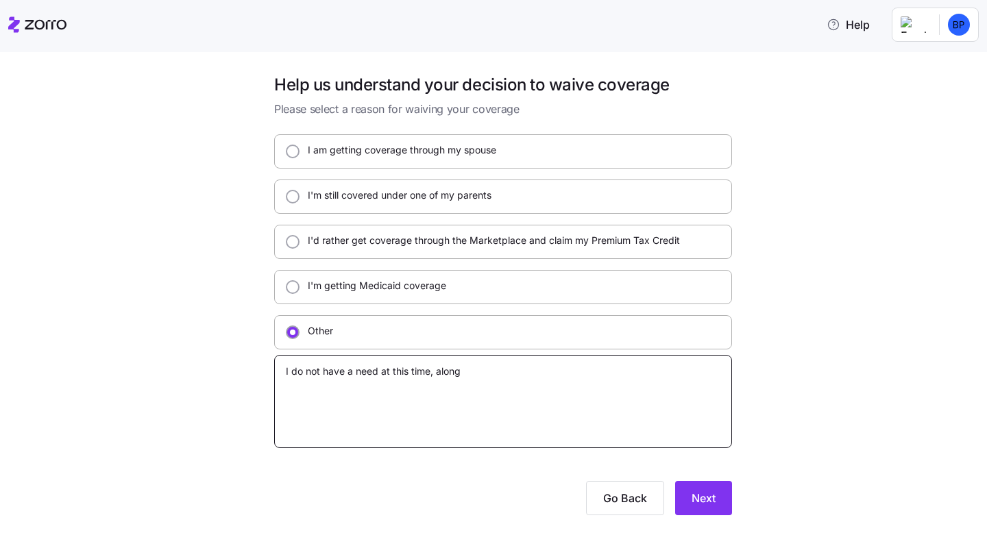
type textarea "x"
type textarea "I do not have a need at this time, along w"
type textarea "x"
type textarea "I do not have a need at this time, along wi"
type textarea "x"
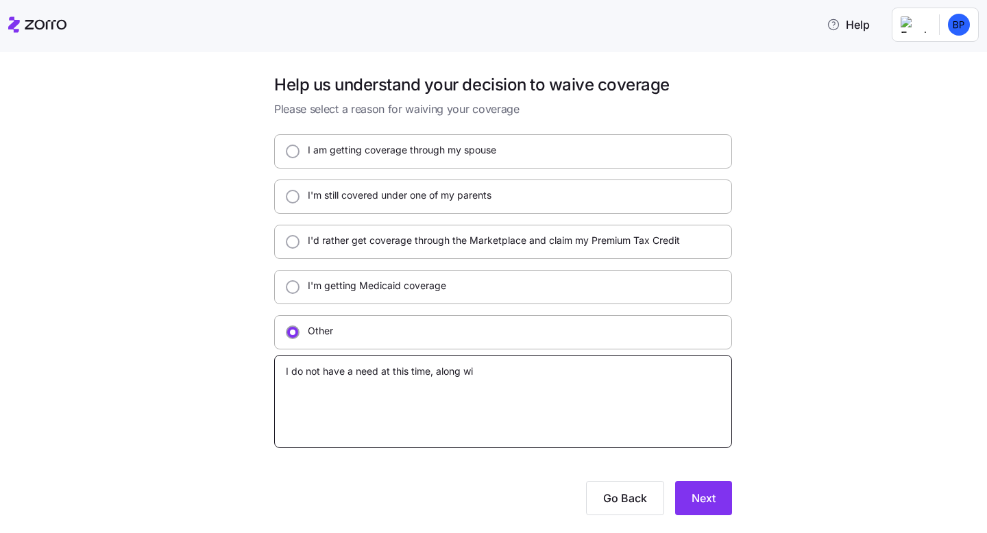
type textarea "I do not have a need at this time, along wit"
type textarea "x"
type textarea "I do not have a need at this time, along with"
type textarea "x"
type textarea "I do not have a need at this time, along with"
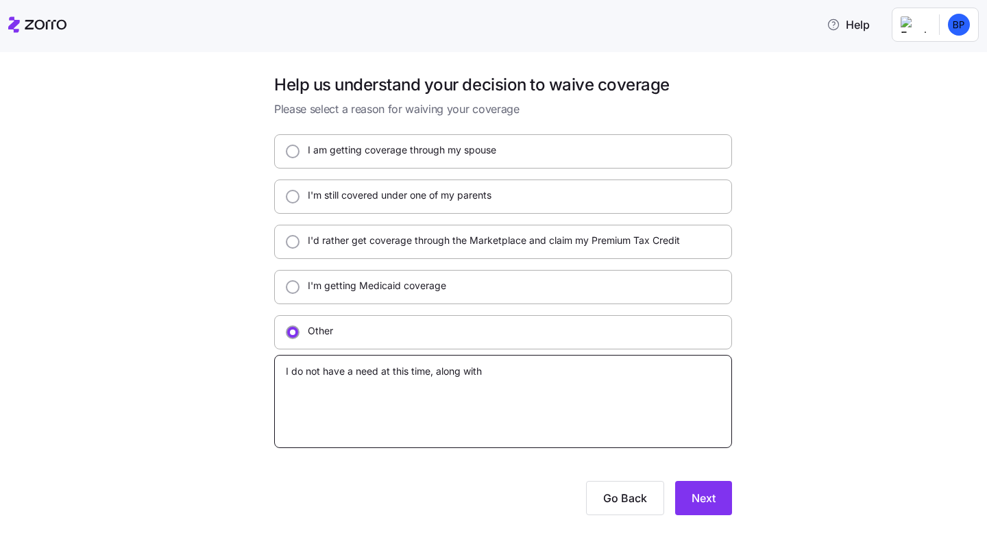
type textarea "x"
type textarea "I do not have a need at this time, along with o"
type textarea "x"
type textarea "I do not have a need at this time, along with ot"
type textarea "x"
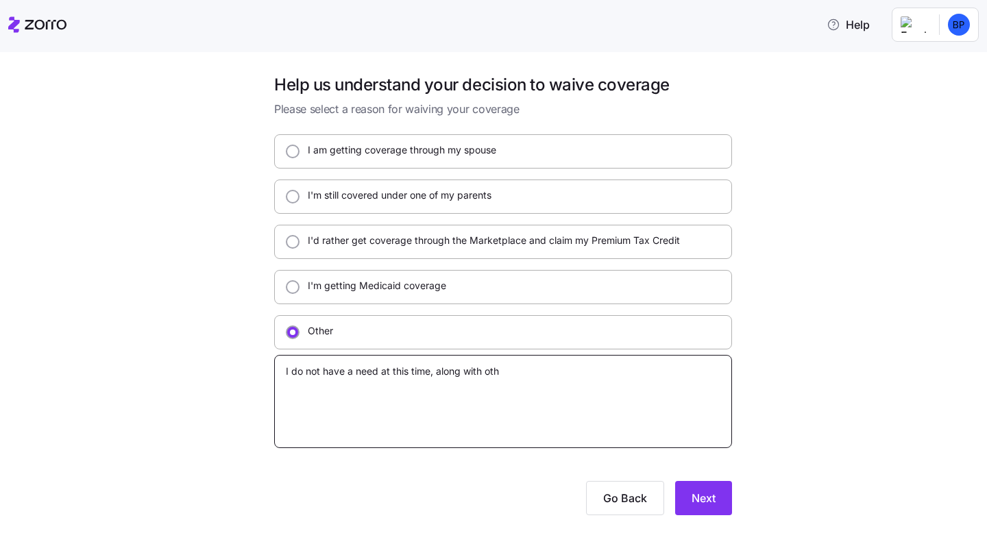
type textarea "I do not have a need at this time, along with [PERSON_NAME]"
type textarea "x"
type textarea "I do not have a need at this time, along with other"
type textarea "x"
type textarea "I do not have a need at this time, along with other"
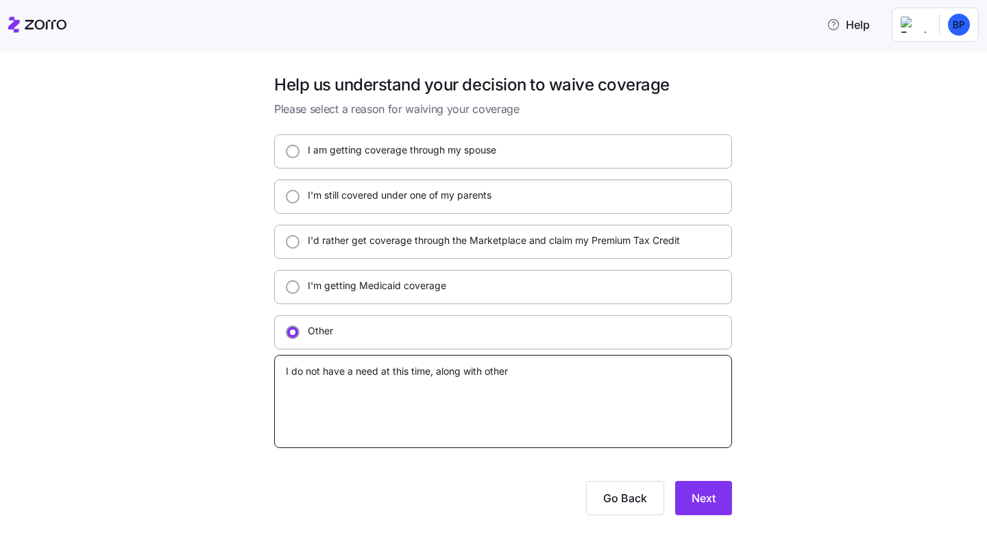
type textarea "x"
type textarea "I do not have a need at this time, along with other c"
type textarea "x"
type textarea "I do not have a need at this time, along with other ci"
type textarea "x"
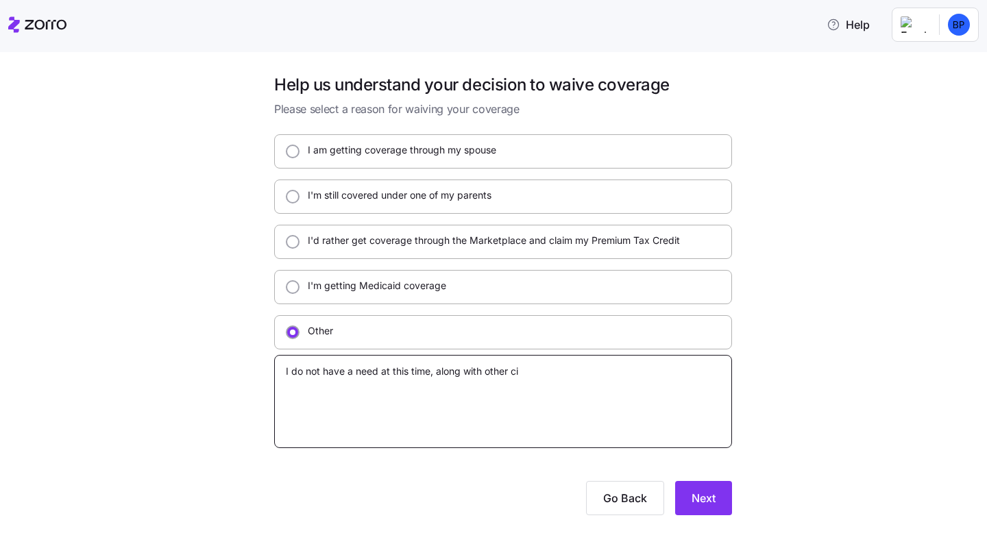
type textarea "I do not have a need at this time, along with other cir"
type textarea "x"
type textarea "I do not have a need at this time, along with other circ"
type textarea "x"
type textarea "I do not have a need at this time, along with other circu"
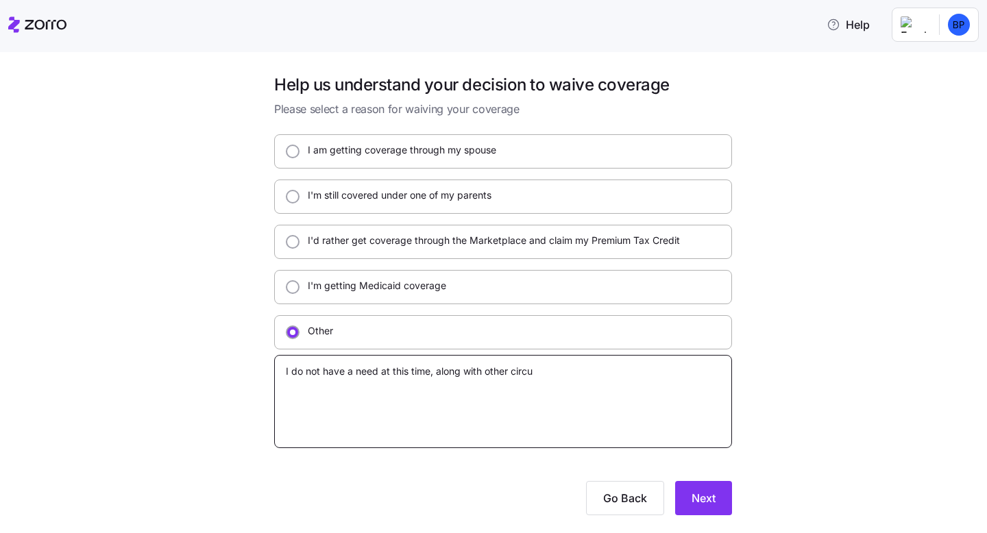
type textarea "x"
type textarea "I do not have a need at this time, along with other circums"
type textarea "x"
type textarea "I do not have a need at this time, along with other circumst"
type textarea "x"
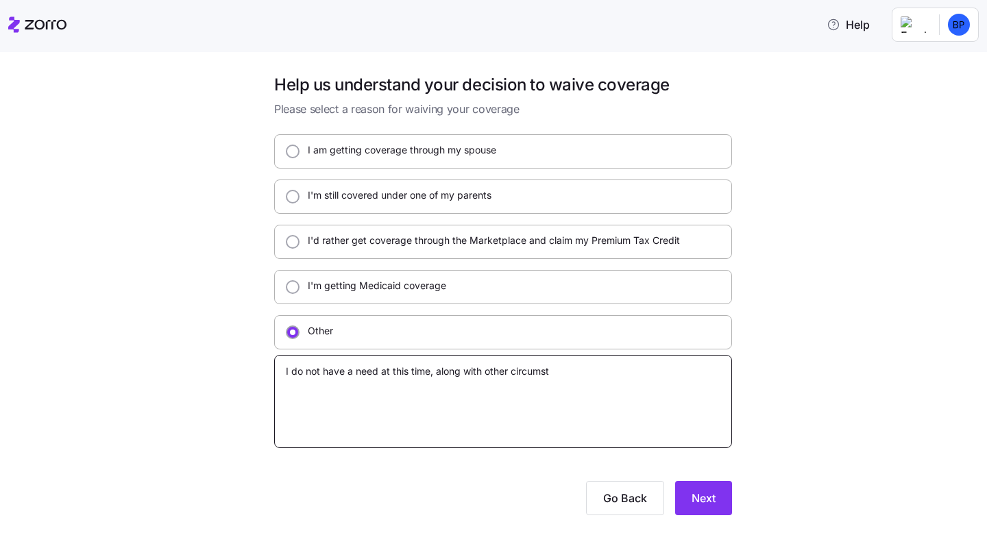
type textarea "I do not have a need at this time, along with other circumsta"
type textarea "x"
type textarea "I do not have a need at this time, along with other circumstanc"
type textarea "x"
type textarea "I do not have a need at this time, along with other circumstance"
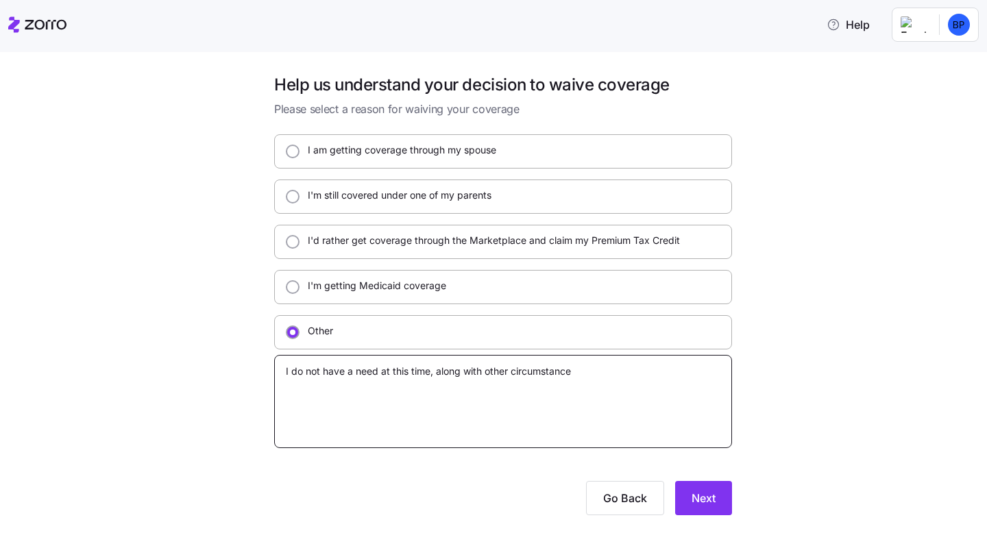
type textarea "x"
type textarea "I do not have a need at this time, along with other circumstances"
type textarea "x"
type textarea "I do not have a need at this time, along with other circumstances/"
type textarea "x"
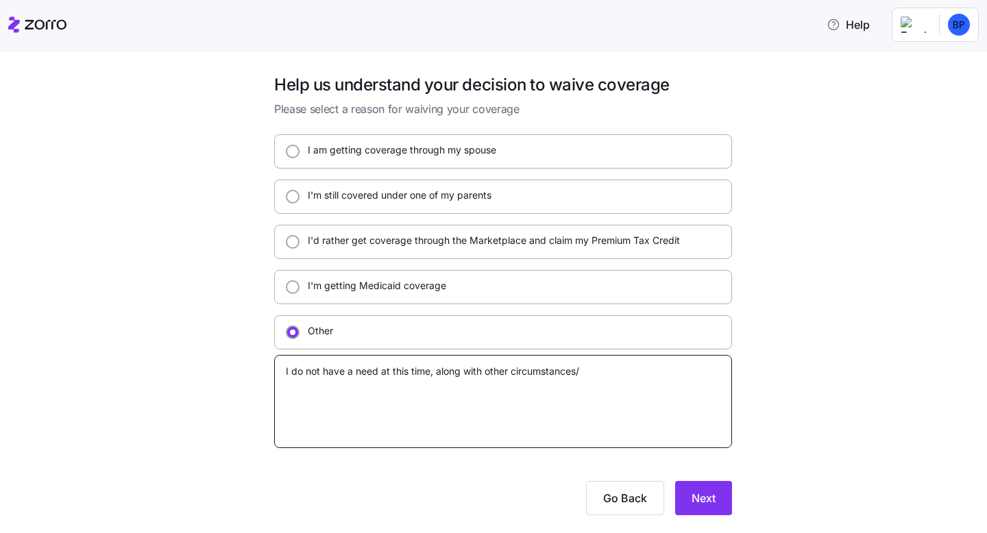
type textarea "I do not have a need at this time, along with other circumstances"
type textarea "x"
type textarea "I do not have a need at this time, along with other circumstances"
type textarea "x"
type textarea "I do not have a need at this time, along with other circumstances f"
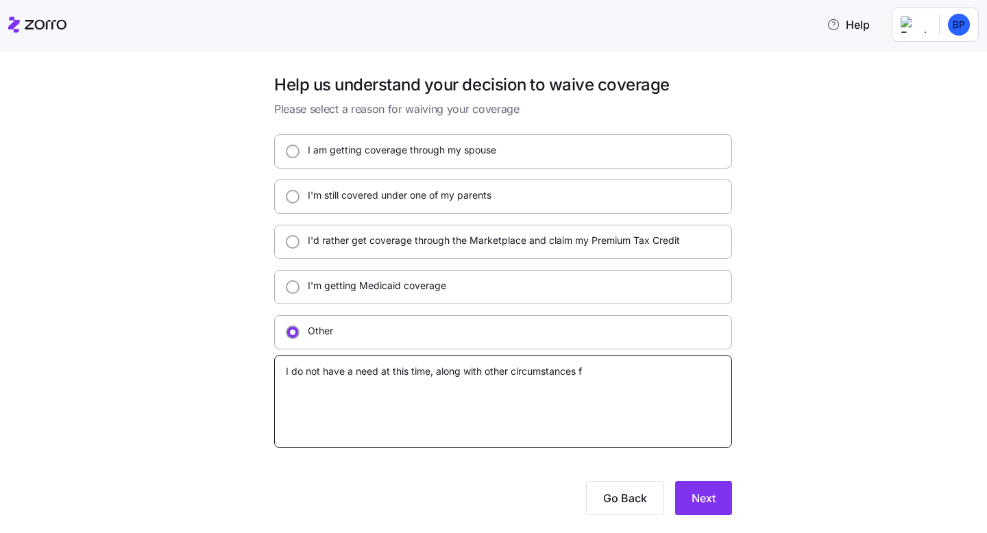
type textarea "x"
type textarea "I do not have a need at this time, along with other circumstances fo"
type textarea "x"
type textarea "I do not have a need at this time, along with other circumstances for"
type textarea "x"
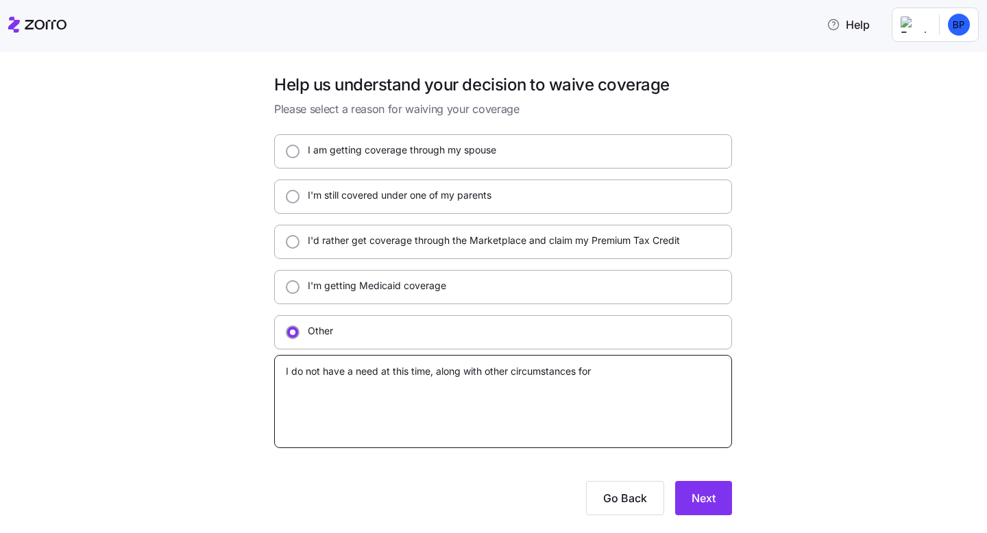
type textarea "I do not have a need at this time, along with other circumstances for"
type textarea "x"
type textarea "I do not have a need at this time, along with other circumstances for m"
type textarea "x"
type textarea "I do not have a need at this time, along with other circumstances for me"
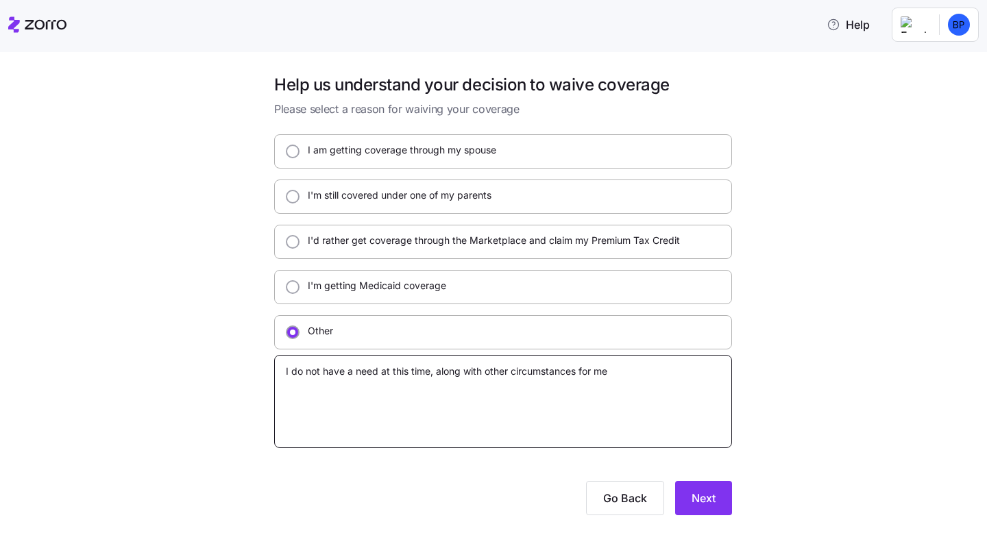
type textarea "x"
type textarea "I do not have a need at this time, along with other circumstances for med"
type textarea "x"
type textarea "I do not have a need at this time, along with other circumstances for [PERSON_N…"
type textarea "x"
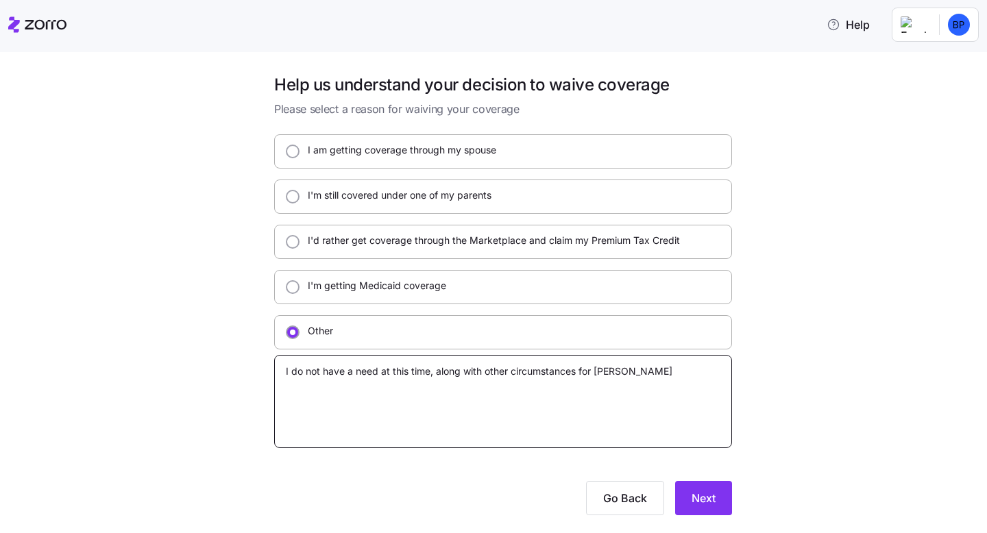
type textarea "I do not have a need at this time, along with other circumstances for medic"
type textarea "x"
type textarea "I do not have a need at this time, along with other circumstances for medica"
type textarea "x"
type textarea "I do not have a need at this time, along with other circumstances for medical"
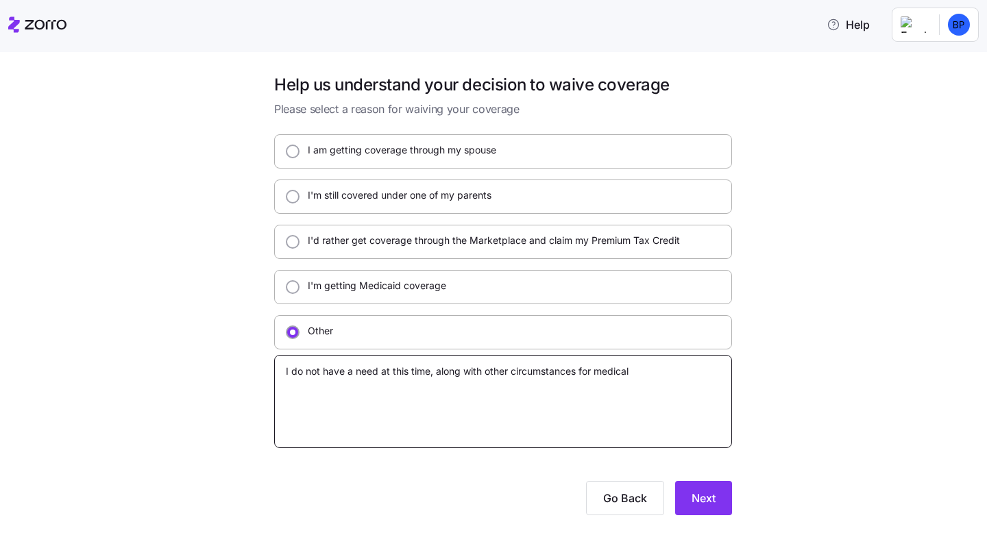
type textarea "x"
type textarea "I do not have a need at this time, along with other circumstances, for medical."
type textarea "x"
type textarea "I do not have a need at this time, along with other circumstances, for medical."
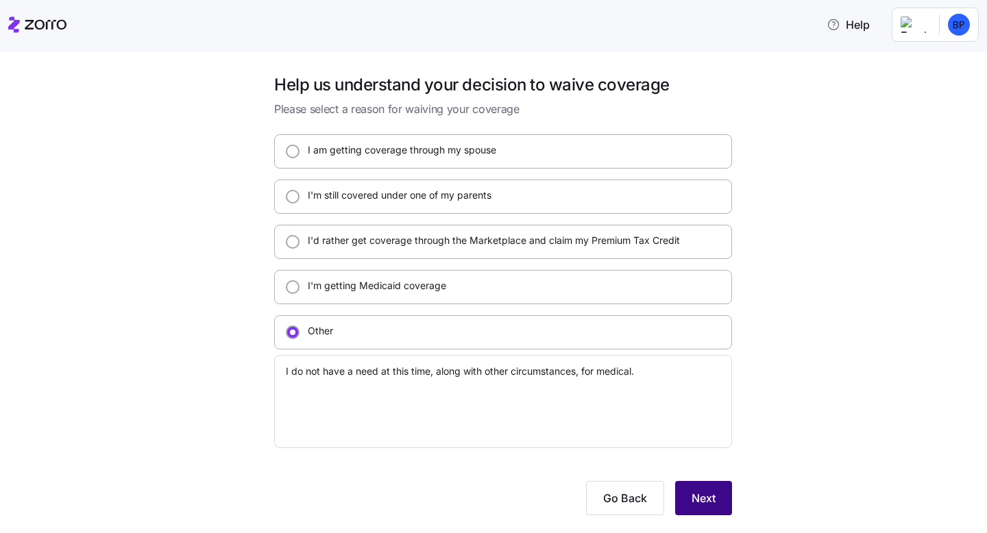
click at [698, 489] on button "Next" at bounding box center [703, 498] width 57 height 34
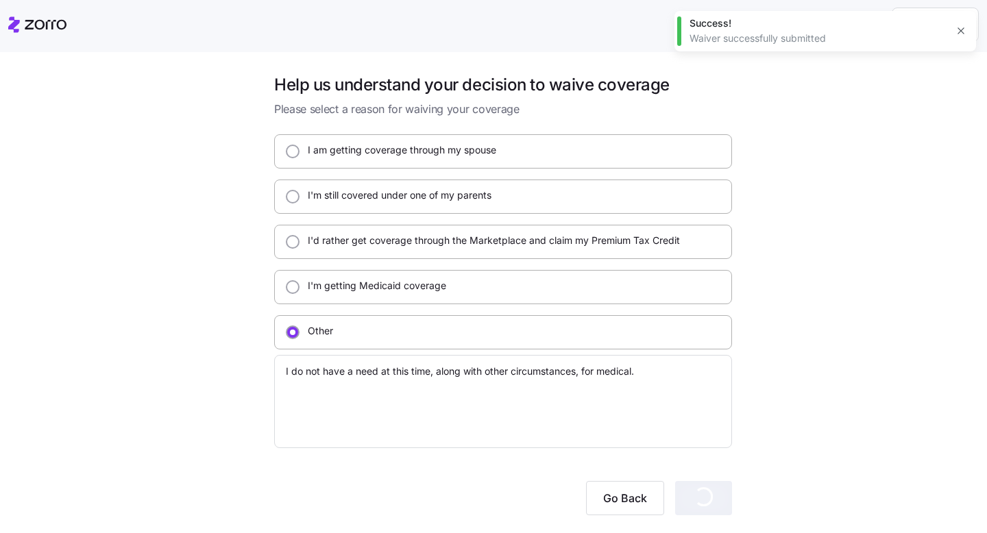
type textarea "x"
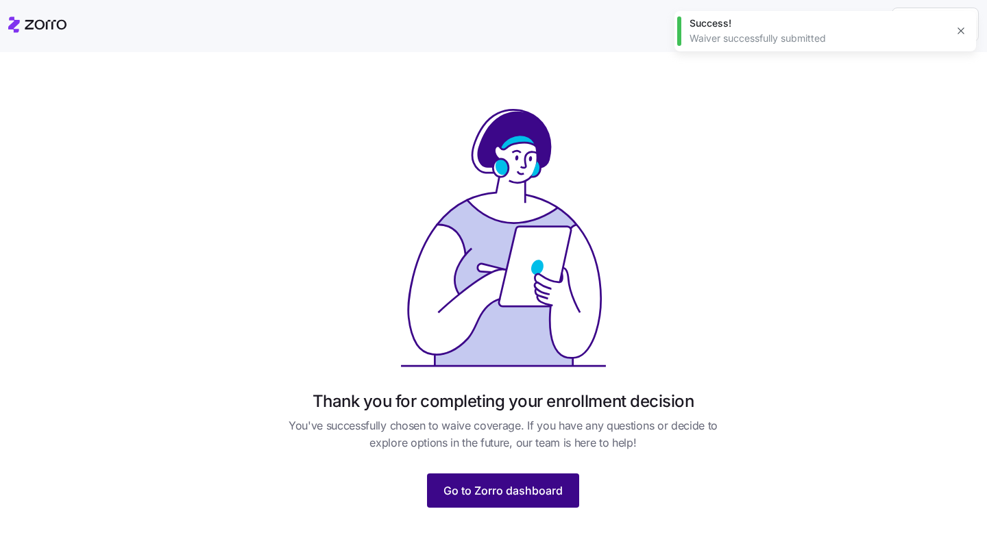
click at [547, 484] on span "Go to Zorro dashboard" at bounding box center [503, 491] width 119 height 16
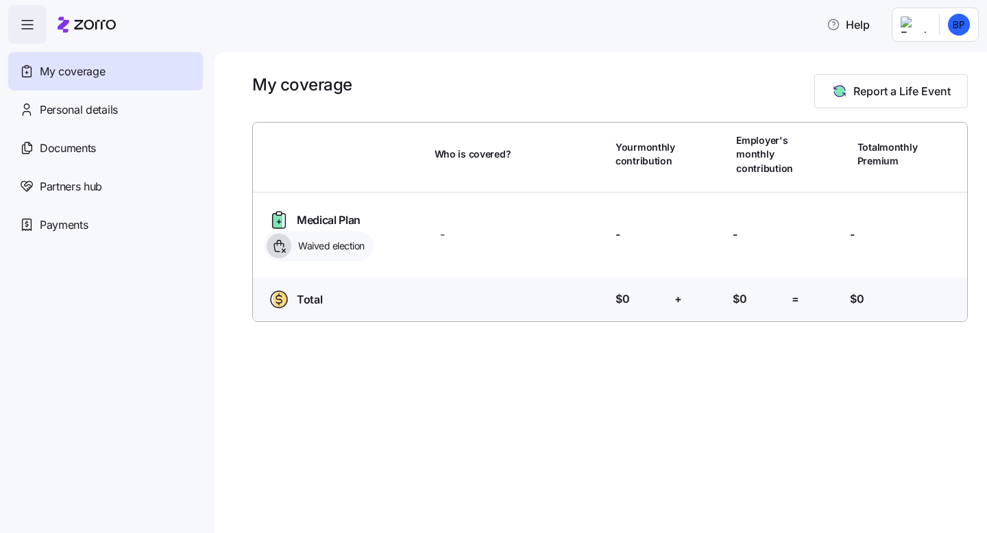
click at [26, 21] on icon "button" at bounding box center [27, 24] width 16 height 16
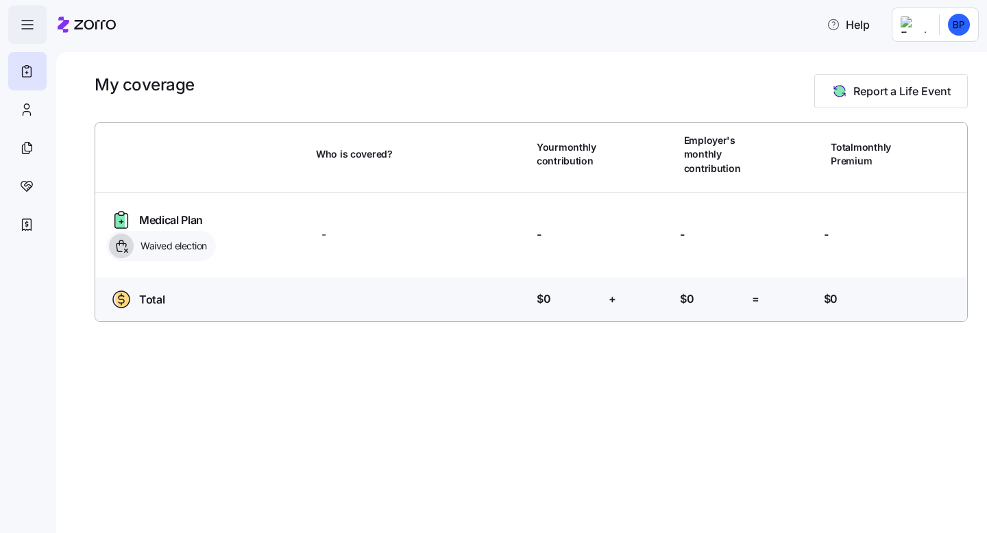
click at [26, 21] on icon "button" at bounding box center [27, 24] width 16 height 16
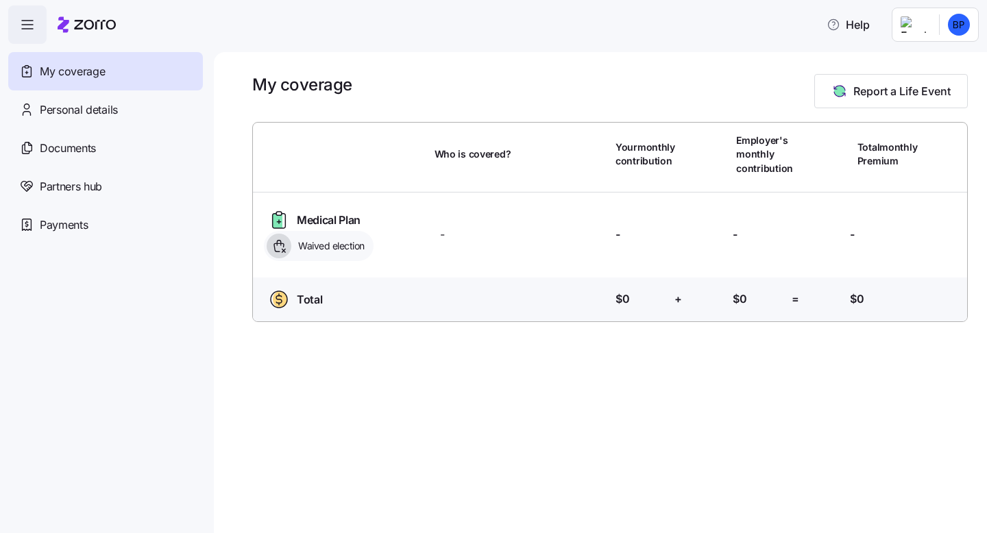
click at [480, 123] on div "Who is covered? Your monthly contribution Employer's monthly contribution Total…" at bounding box center [611, 222] width 726 height 210
click at [958, 23] on html "Help My coverage Personal details Documents Partners hub Payments My coverage R…" at bounding box center [493, 262] width 987 height 525
click at [690, 77] on html "Help My coverage Personal details Documents Partners hub Payments My coverage R…" at bounding box center [493, 262] width 987 height 525
click at [88, 187] on span "Partners hub" at bounding box center [71, 186] width 62 height 17
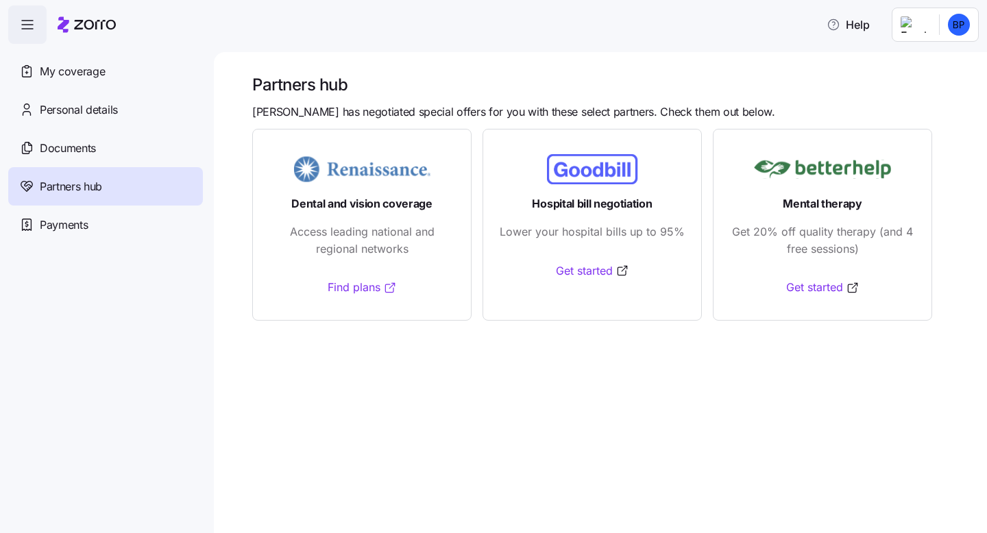
click at [344, 284] on link "Find plans" at bounding box center [362, 287] width 69 height 17
